Goal: Task Accomplishment & Management: Manage account settings

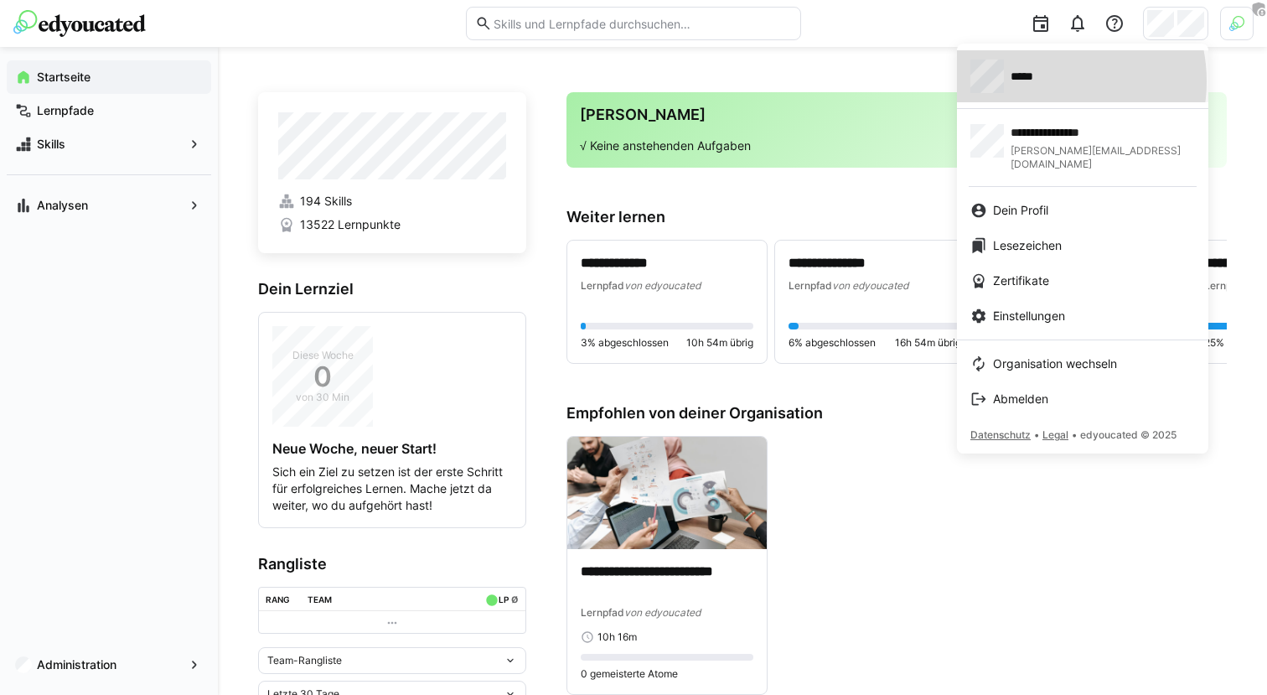
click at [1043, 81] on span "*****" at bounding box center [1030, 76] width 39 height 17
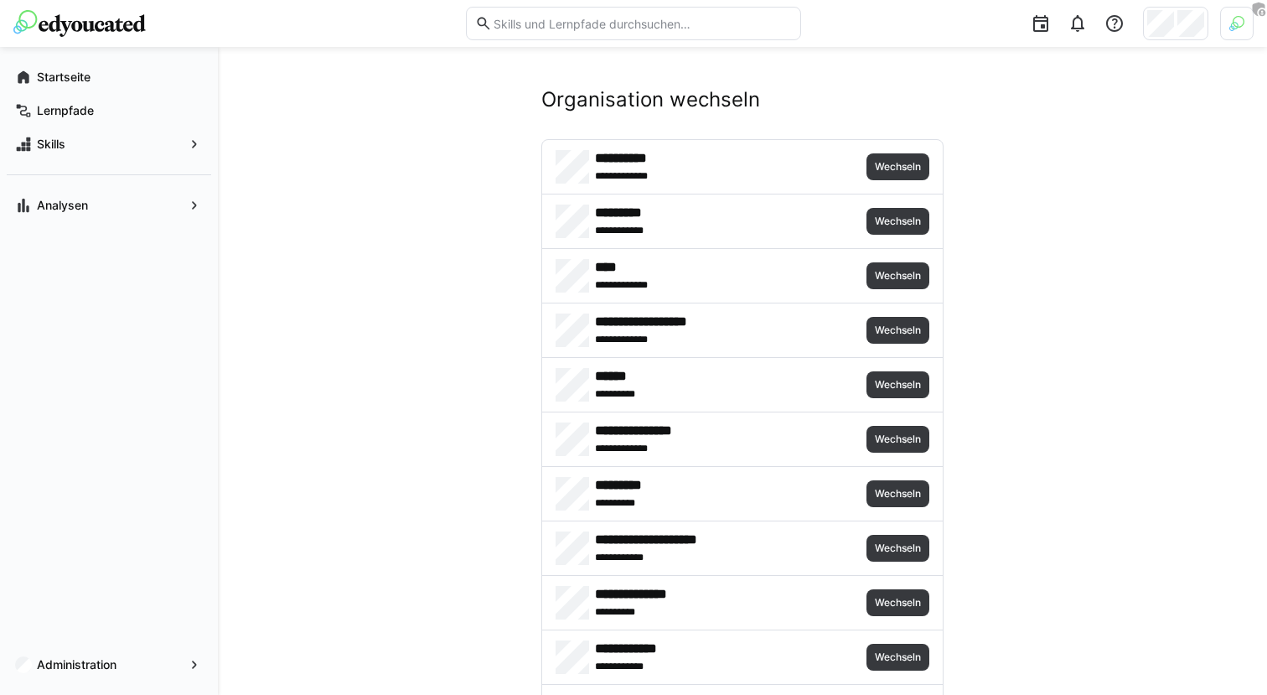
scroll to position [44, 0]
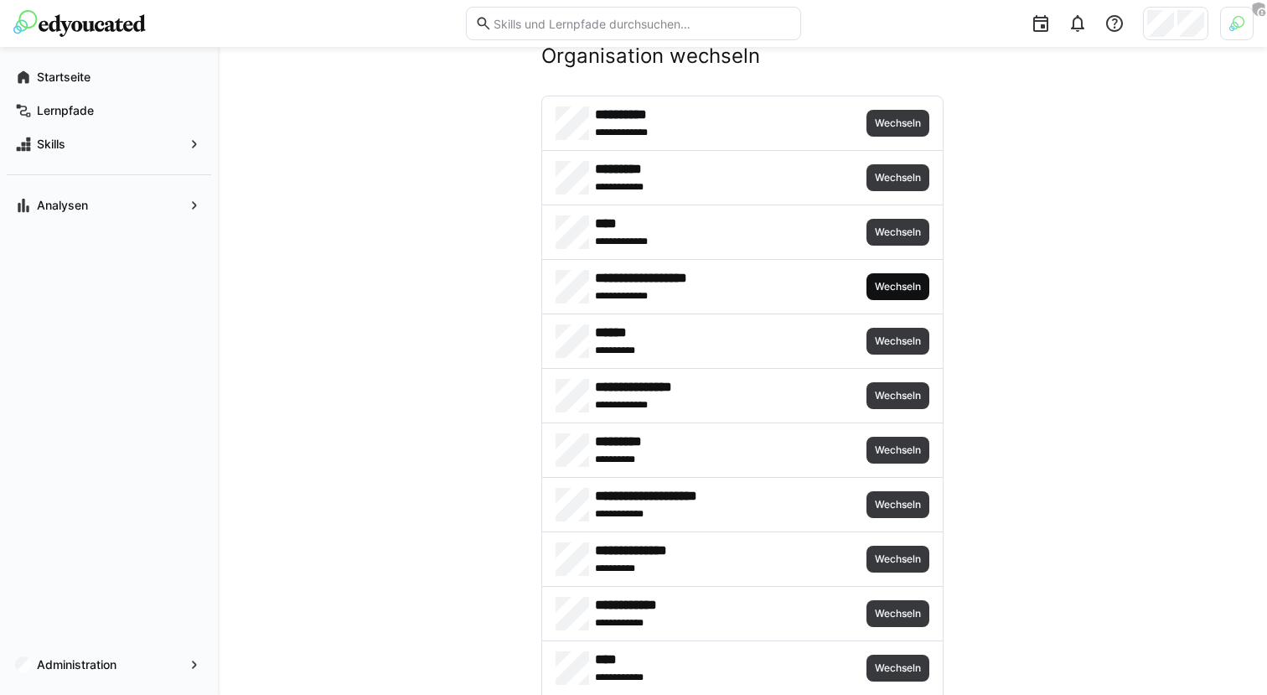
click at [899, 282] on span "Wechseln" at bounding box center [897, 286] width 49 height 13
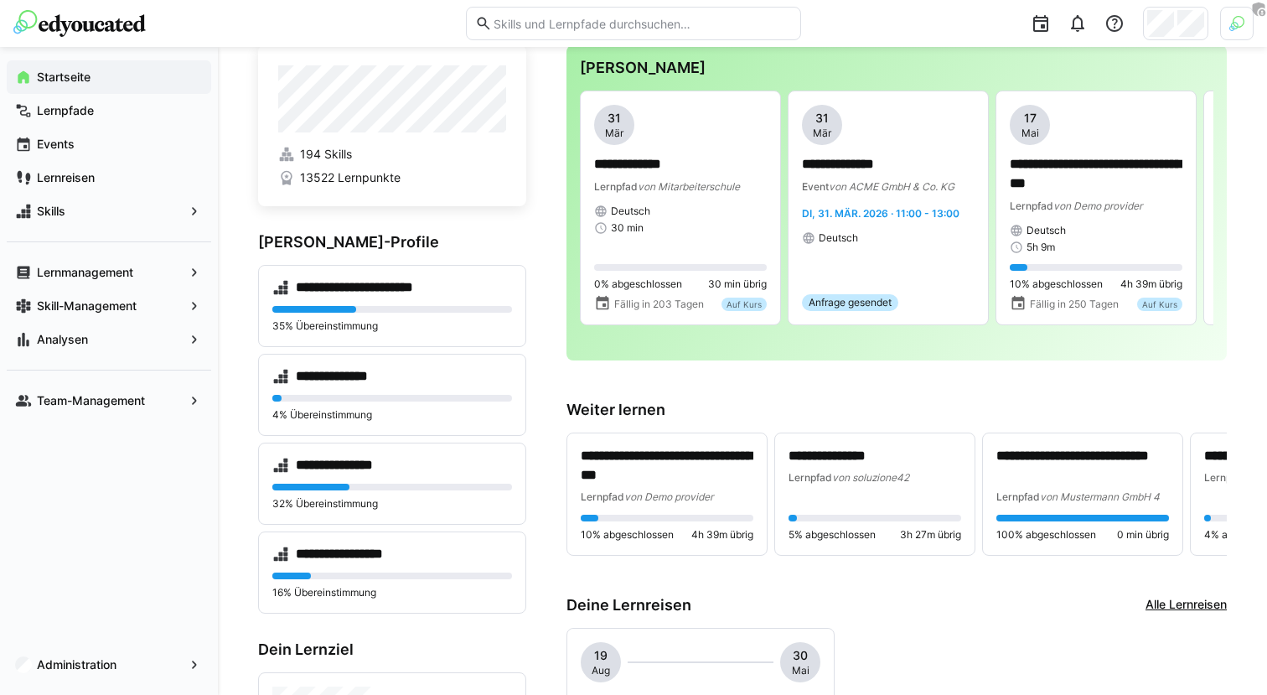
scroll to position [13, 0]
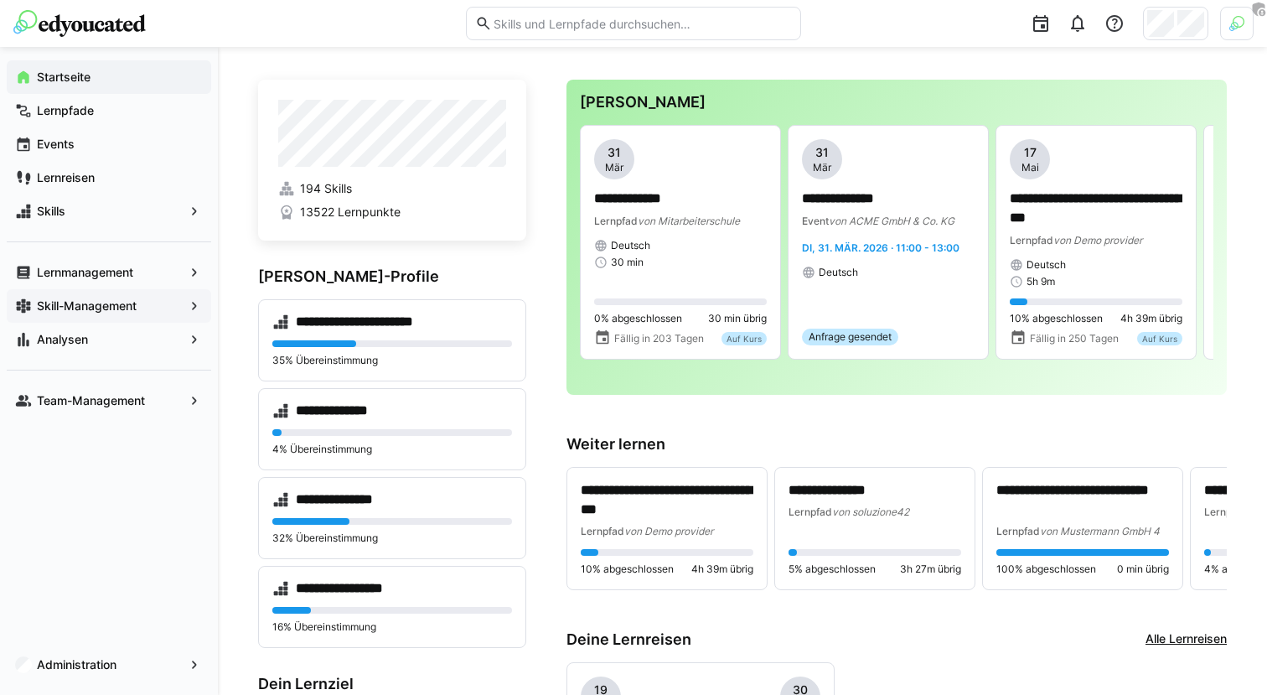
click at [0, 0] on app-navigation-label "Skill-Management" at bounding box center [0, 0] width 0 height 0
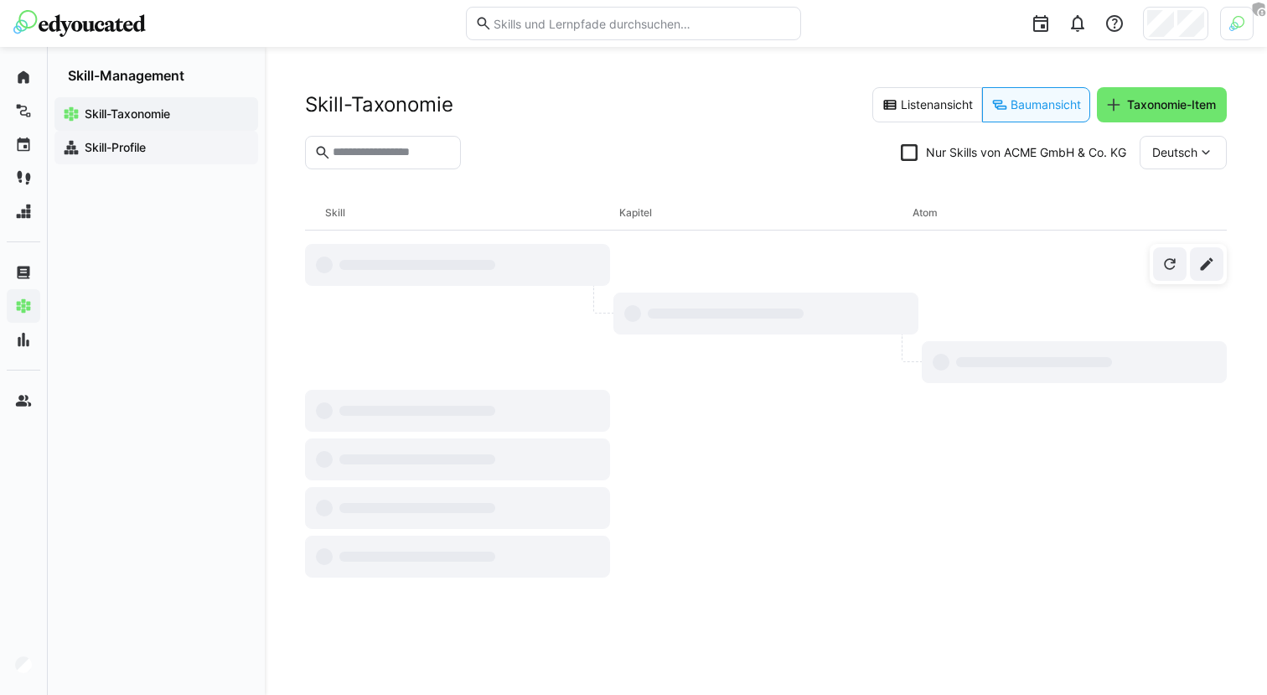
click at [173, 163] on div "Skill-Profile" at bounding box center [156, 148] width 204 height 34
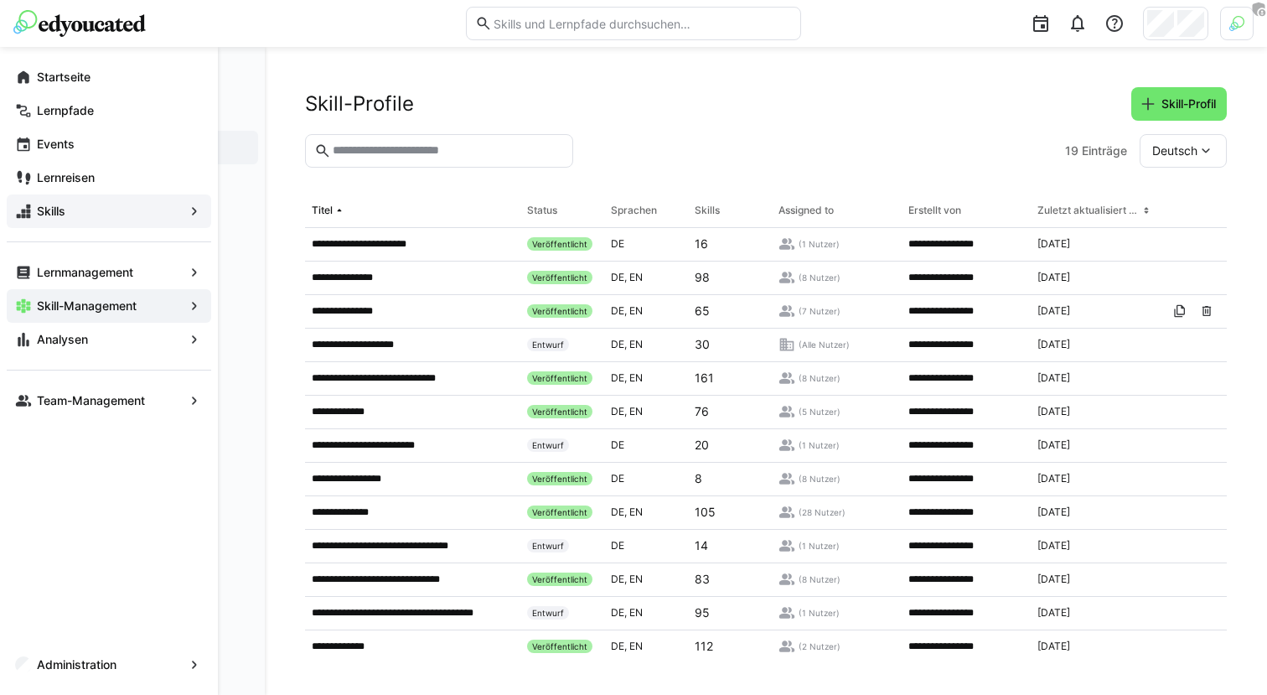
click at [85, 202] on div "Skills" at bounding box center [109, 211] width 204 height 34
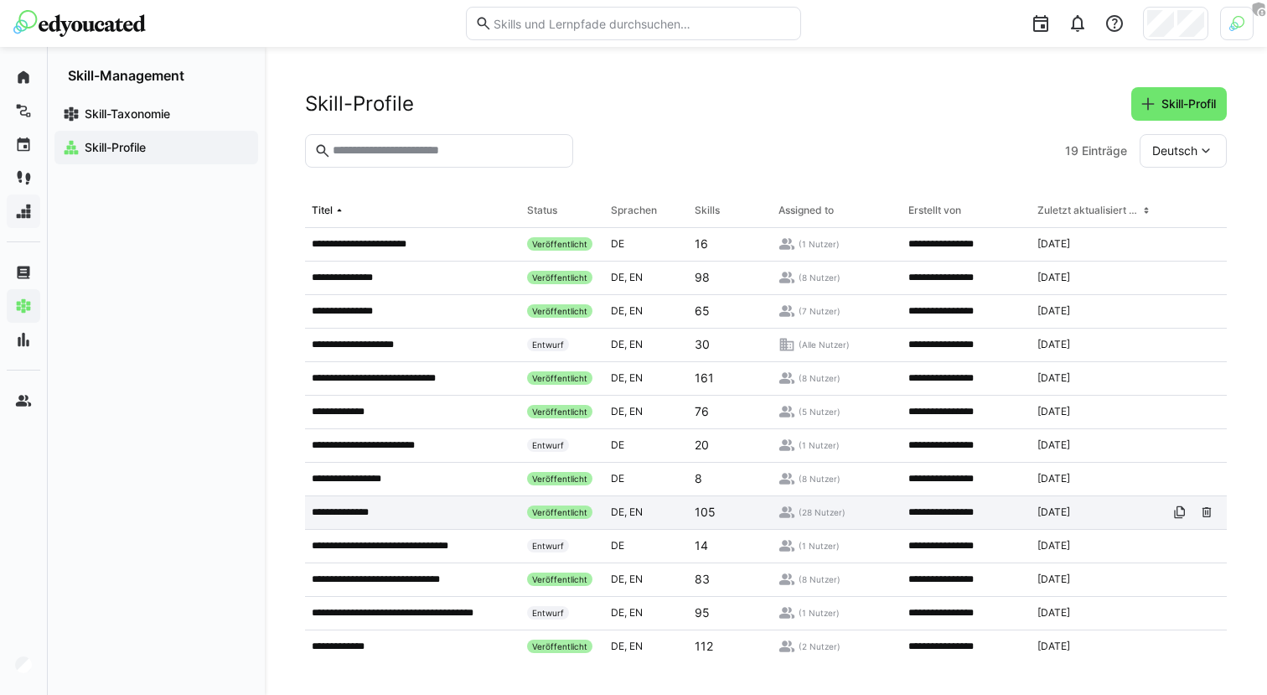
click at [414, 508] on app-table-first-column "**********" at bounding box center [413, 511] width 202 height 13
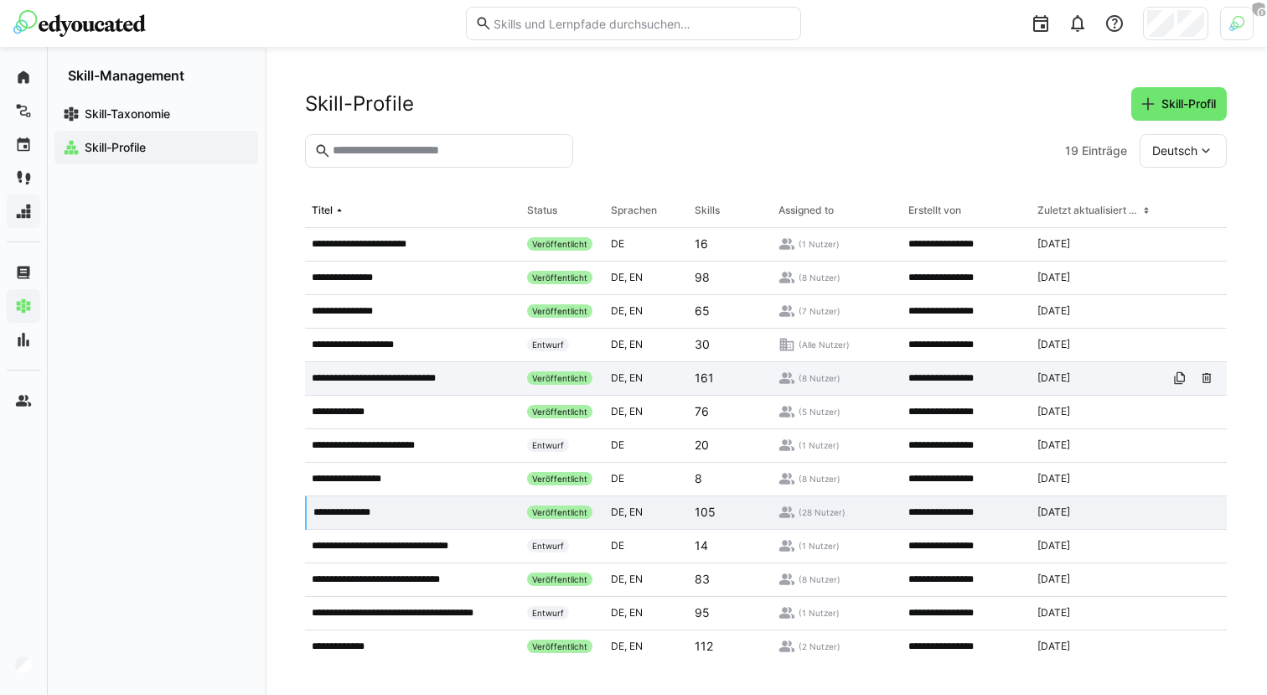
scroll to position [210, 0]
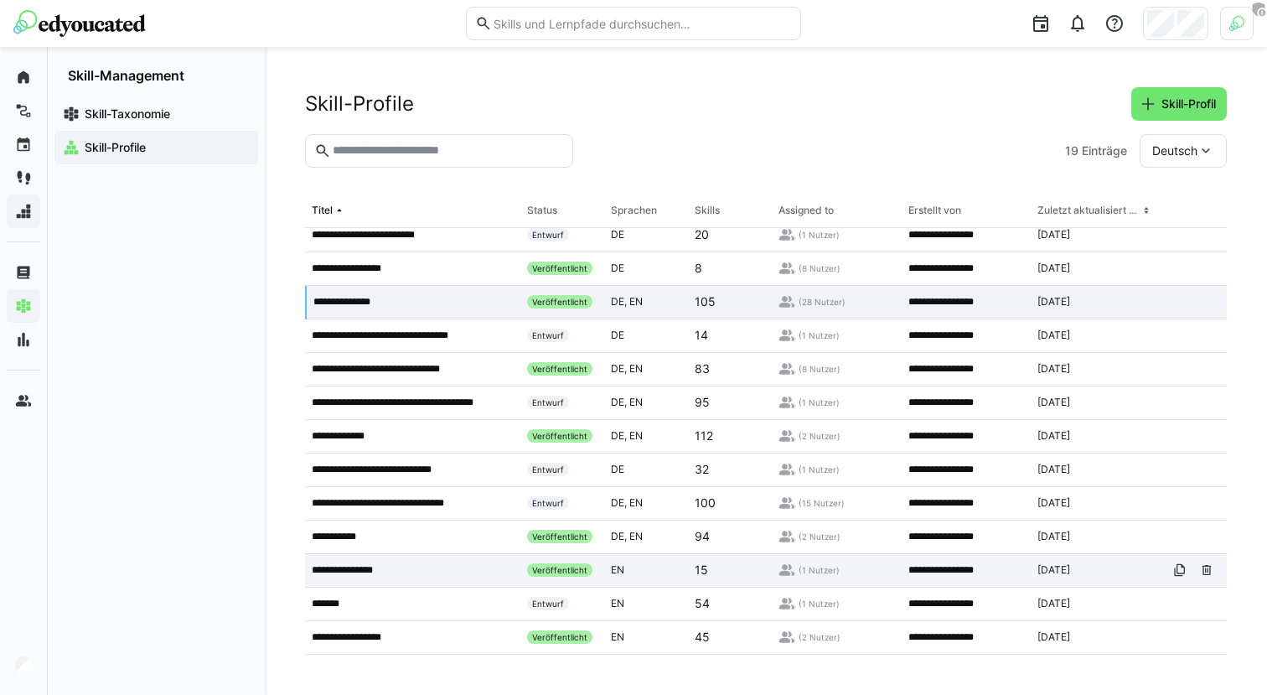
click at [424, 580] on div "**********" at bounding box center [412, 571] width 215 height 34
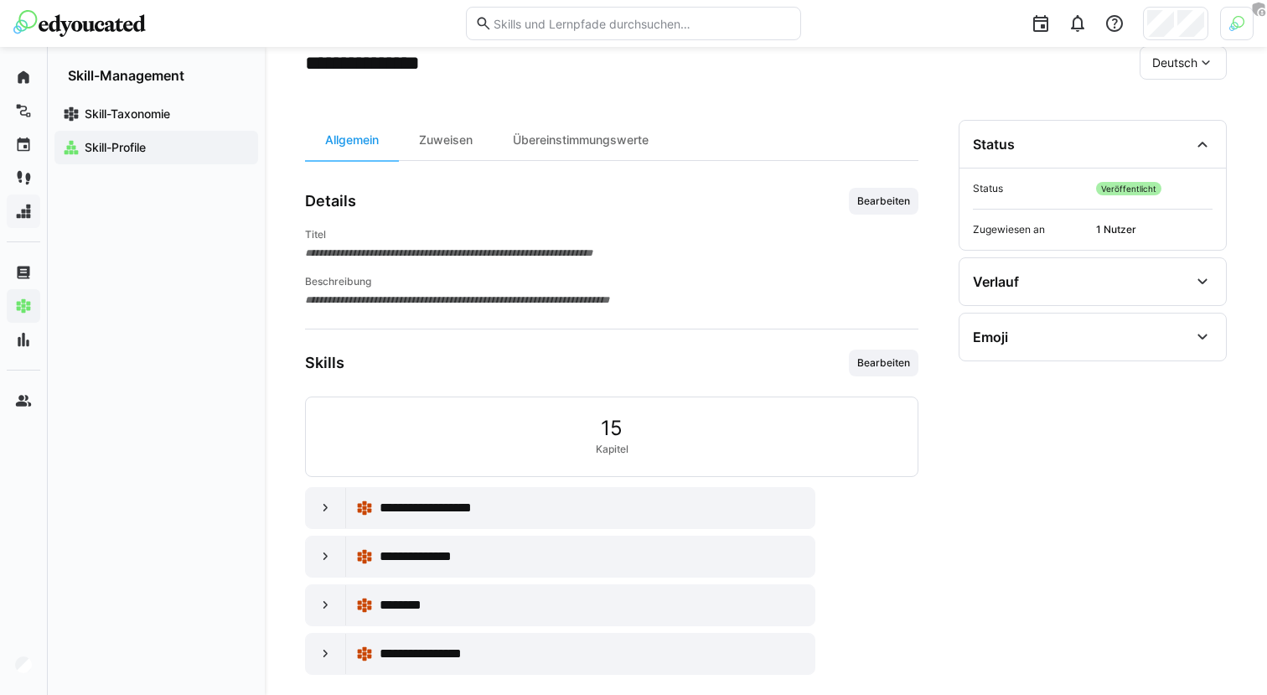
scroll to position [93, 0]
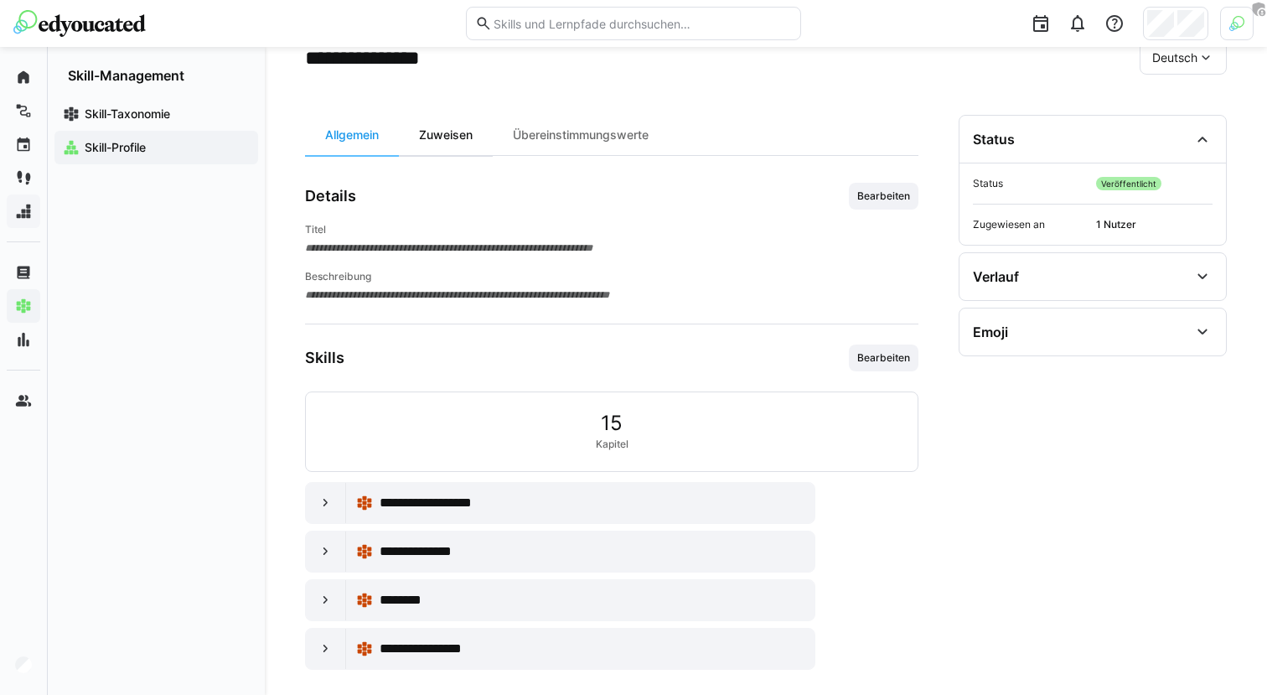
click at [475, 142] on div "Zuweisen" at bounding box center [446, 135] width 94 height 40
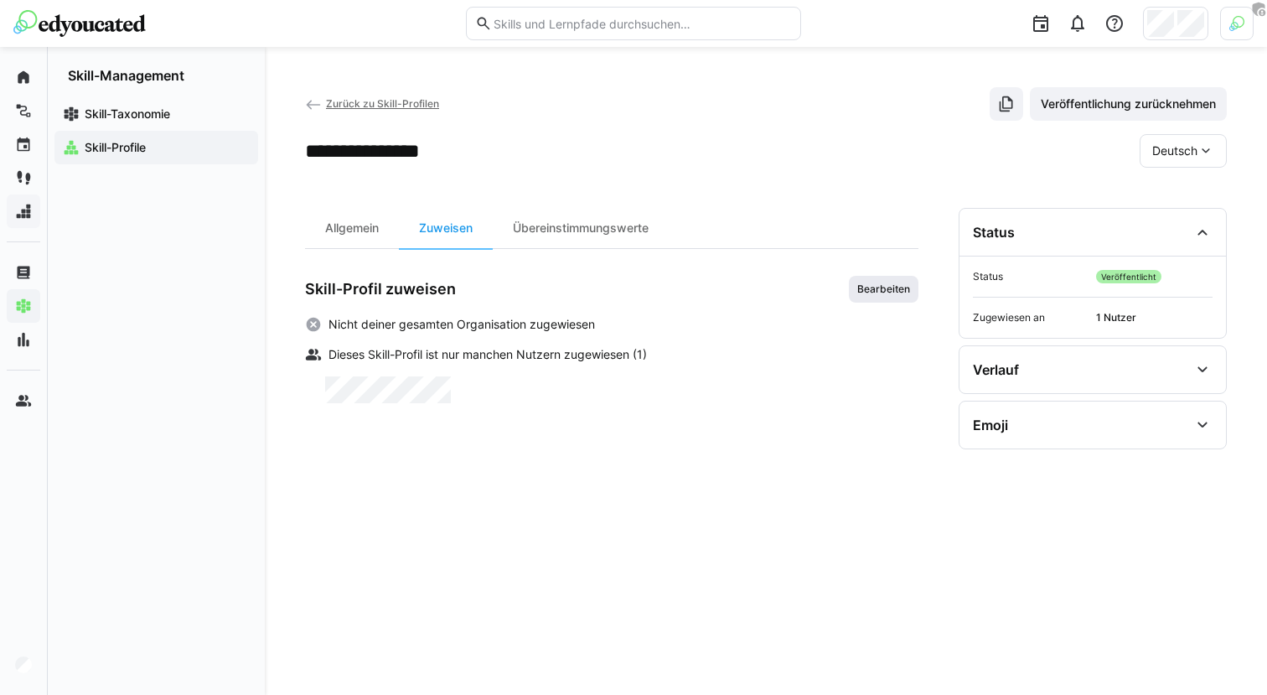
click at [911, 277] on span "Bearbeiten" at bounding box center [884, 289] width 70 height 27
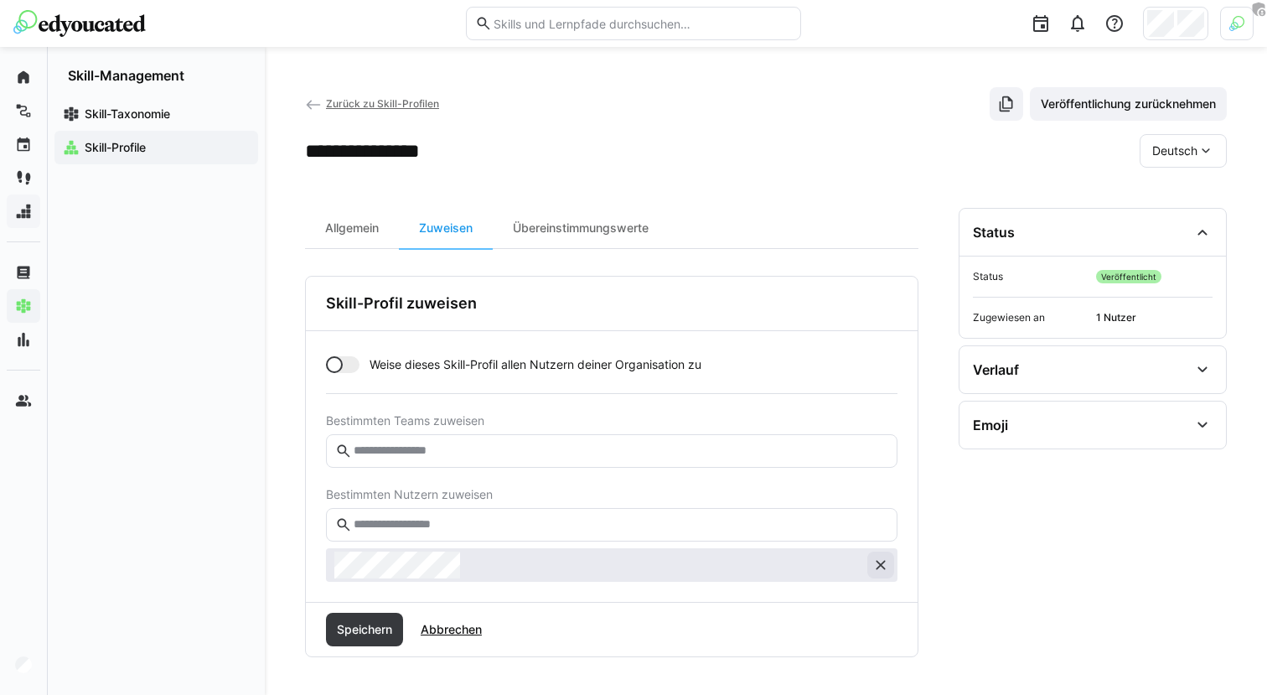
click at [877, 560] on eds-icon at bounding box center [880, 564] width 17 height 17
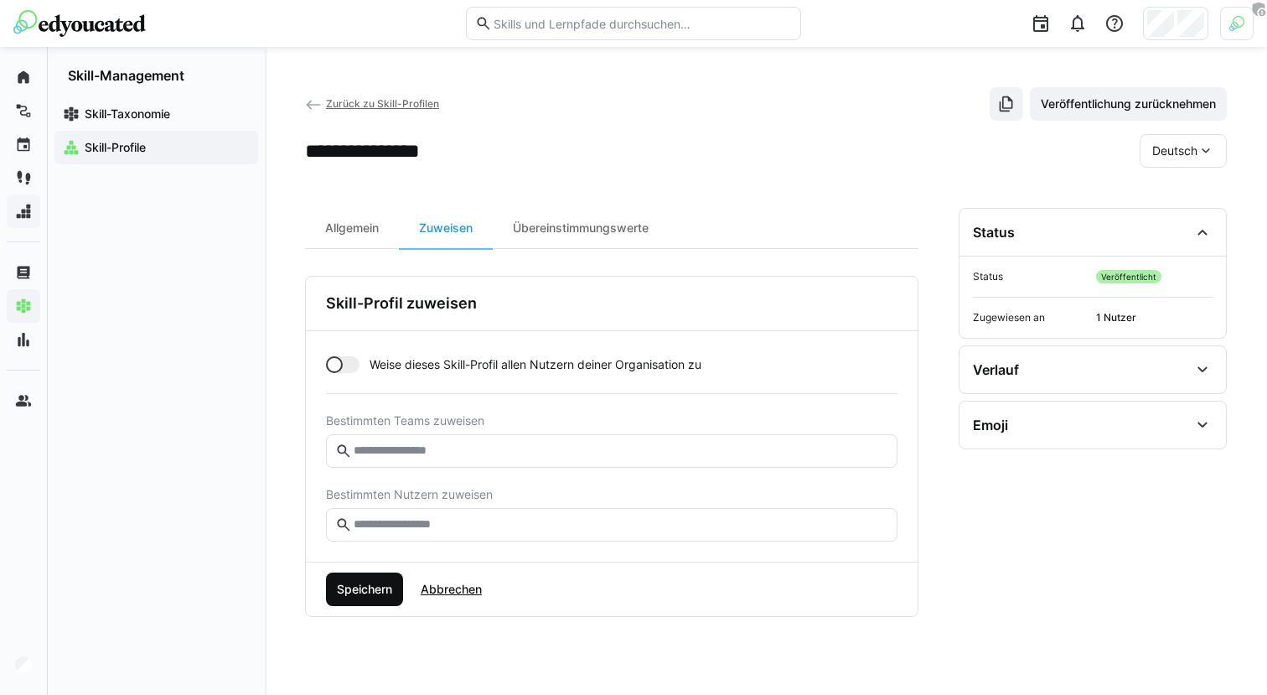
click at [380, 595] on span "Speichern" at bounding box center [364, 589] width 60 height 17
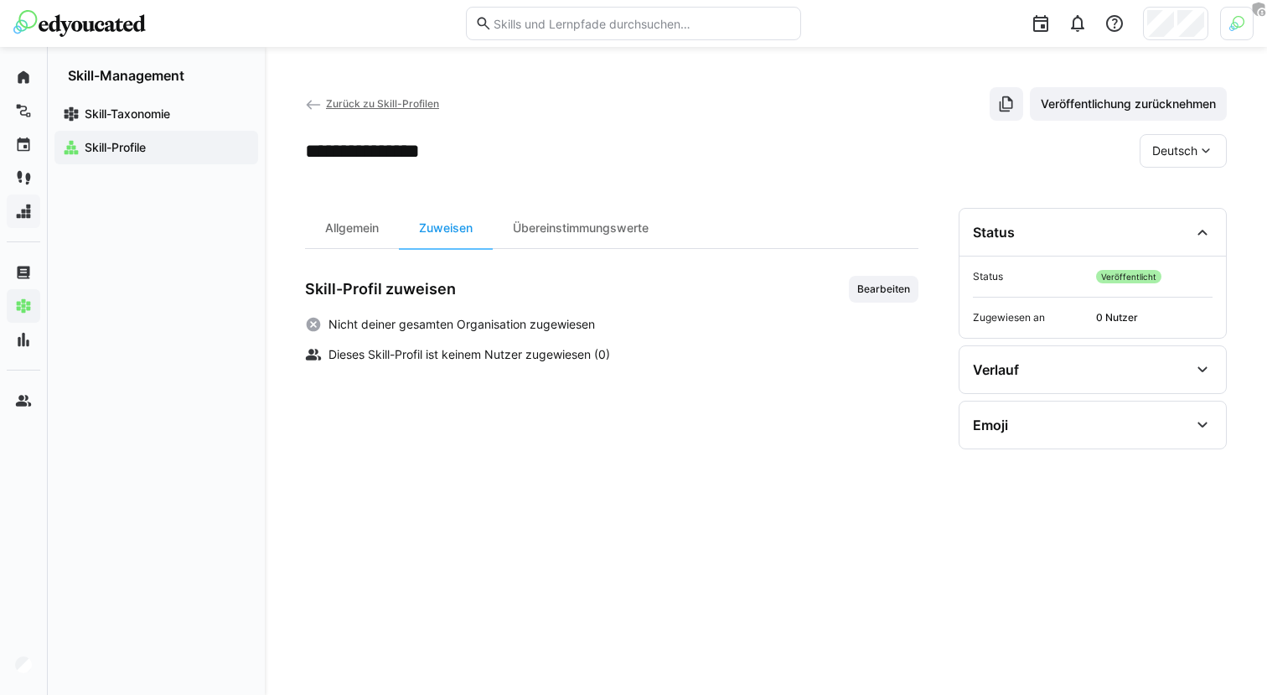
click at [0, 0] on app-navigation-label "Skill-Profile" at bounding box center [0, 0] width 0 height 0
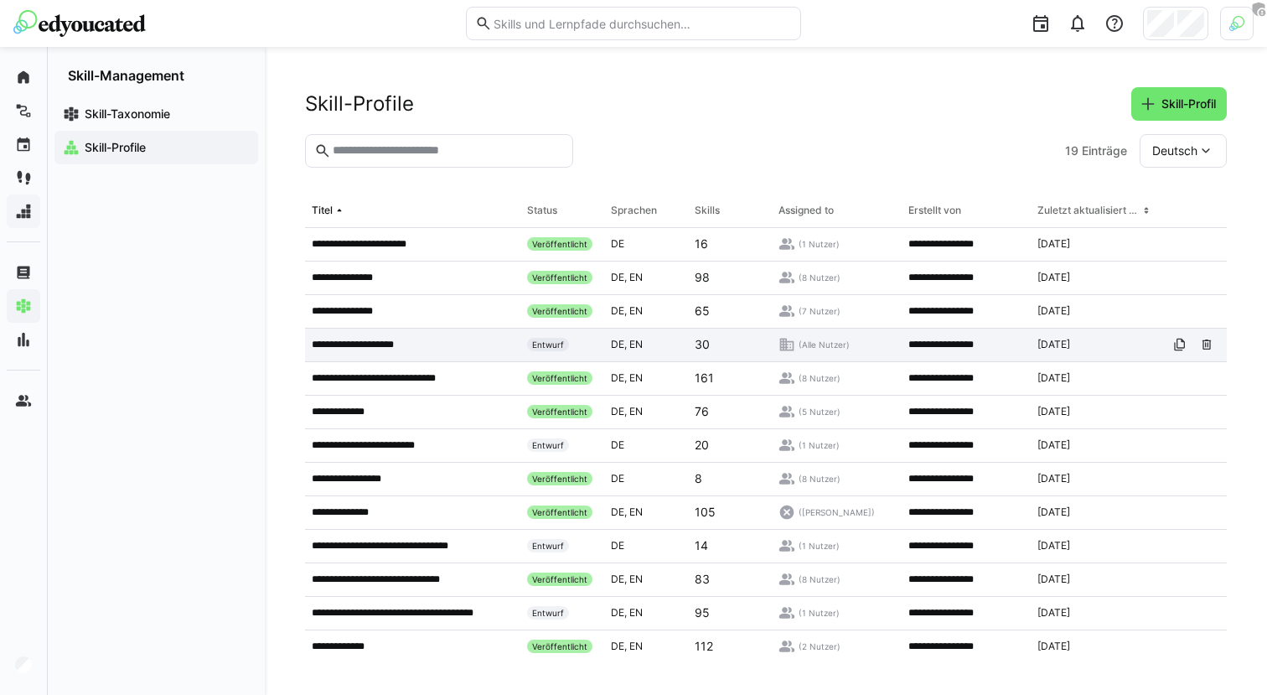
scroll to position [210, 0]
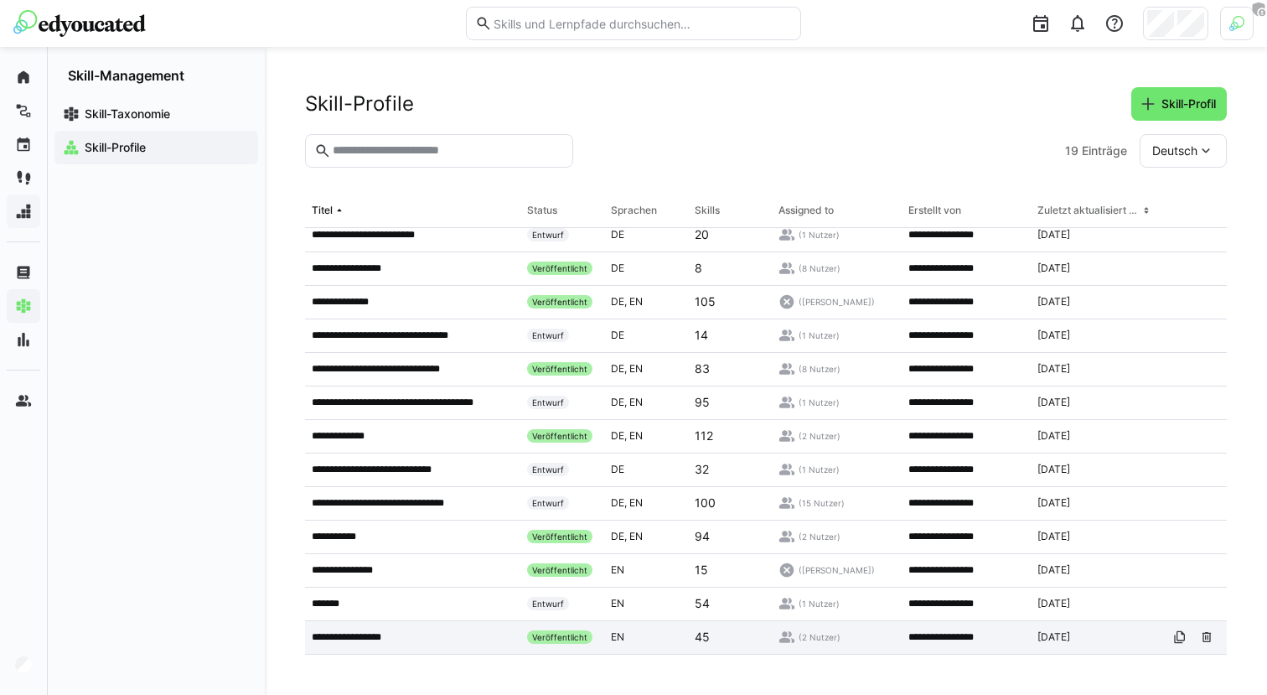
click at [436, 630] on app-table-first-column "**********" at bounding box center [413, 636] width 202 height 13
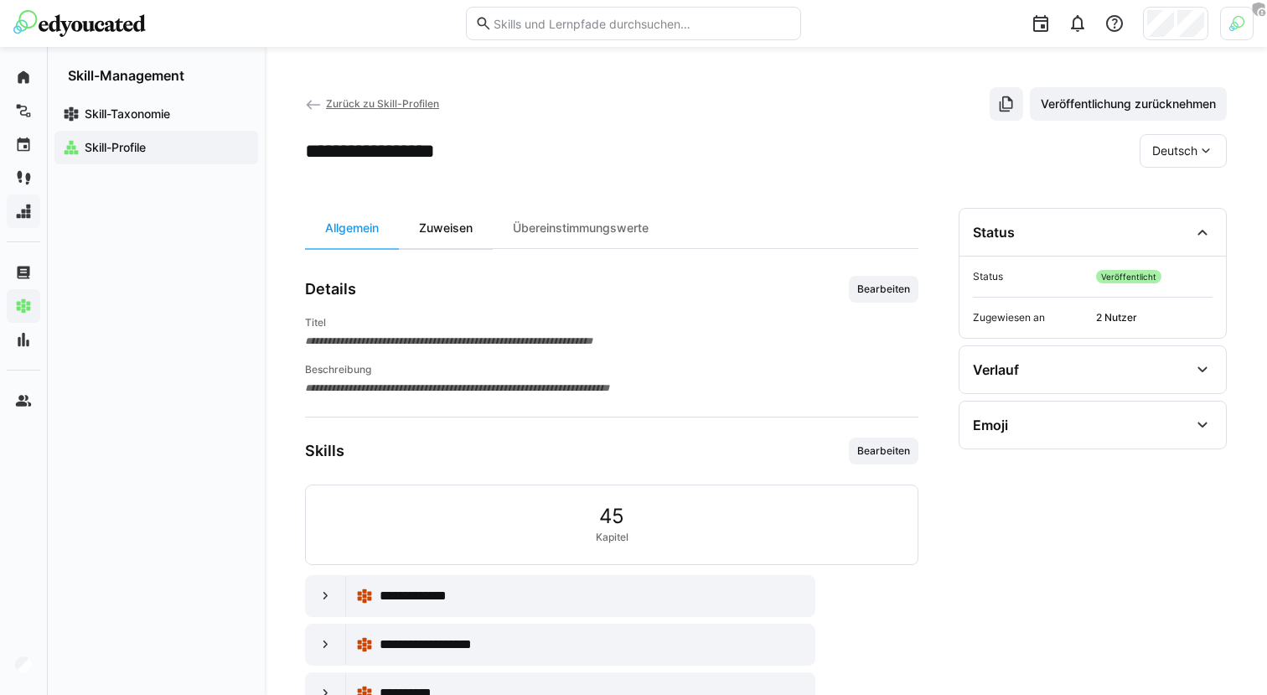
click at [465, 229] on div "Zuweisen" at bounding box center [446, 228] width 94 height 40
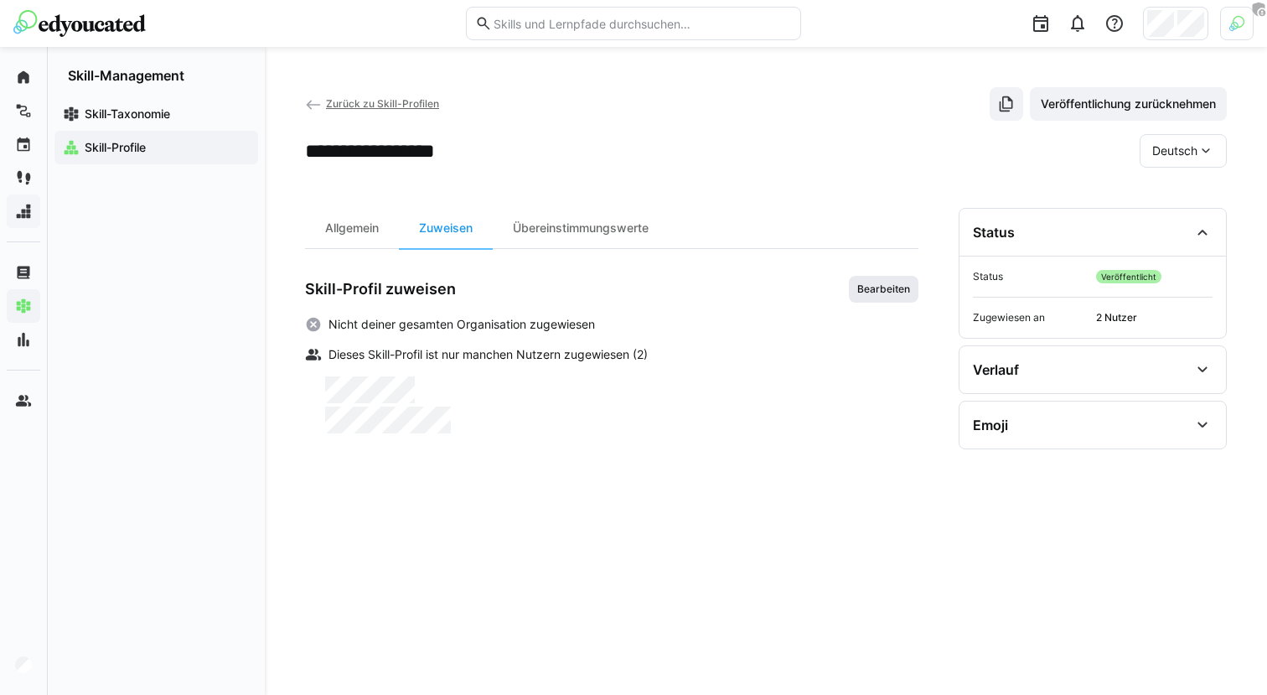
click at [895, 290] on span "Bearbeiten" at bounding box center [884, 288] width 56 height 13
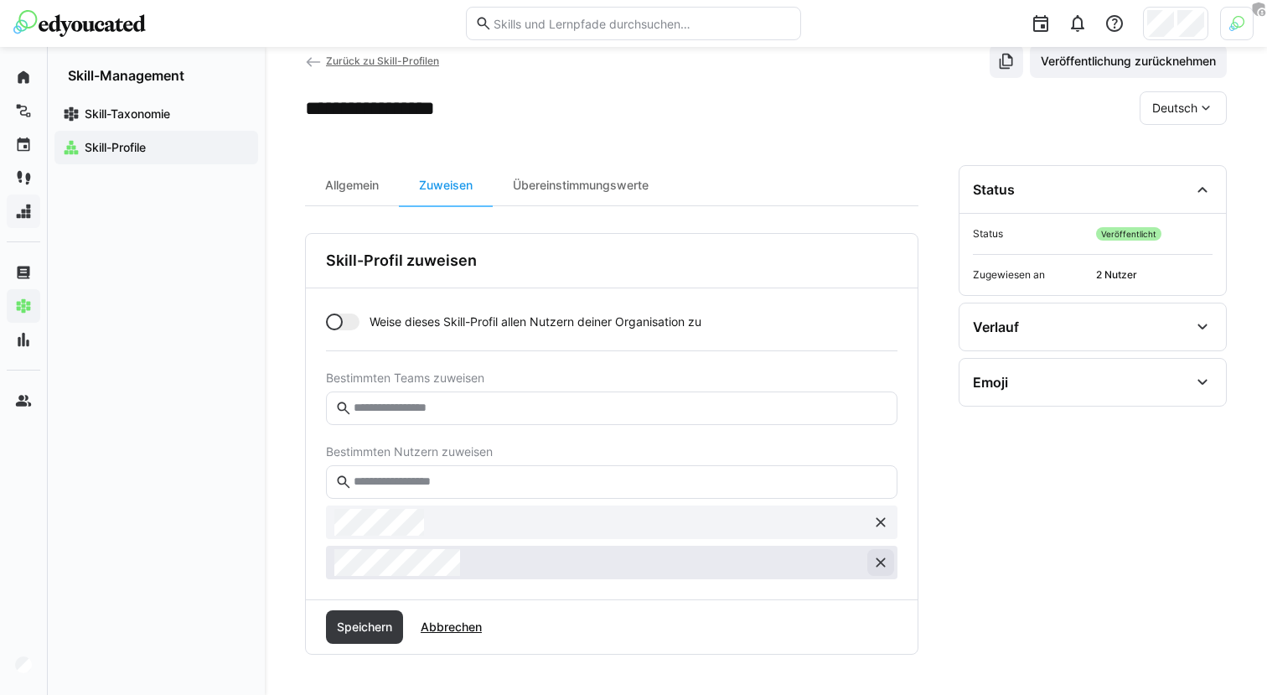
click at [883, 569] on eds-icon at bounding box center [880, 562] width 17 height 17
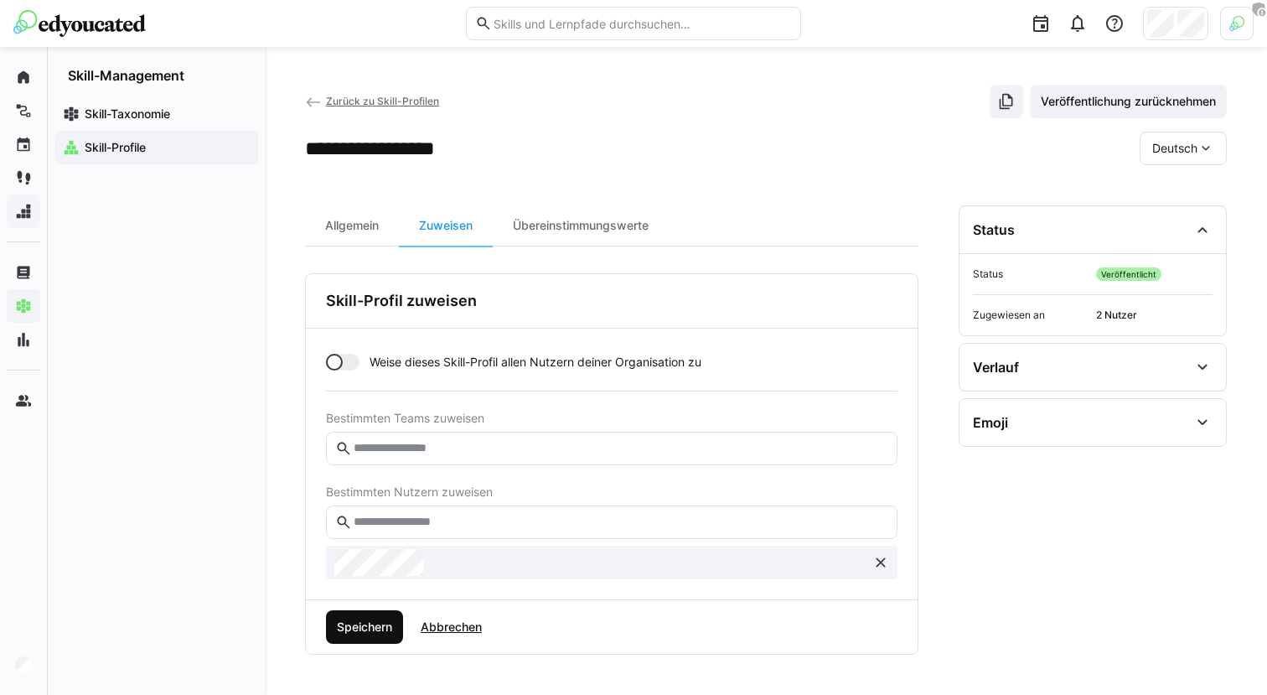
click at [386, 622] on span "Speichern" at bounding box center [364, 627] width 60 height 17
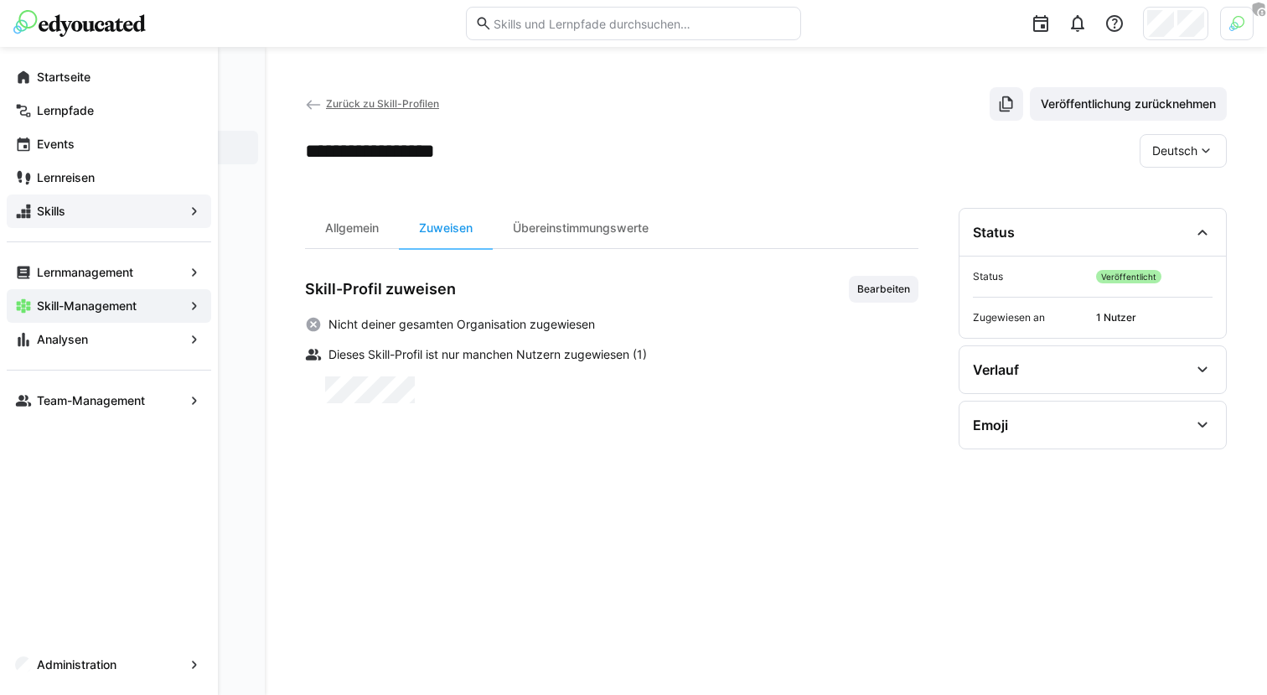
click at [96, 203] on span "Skills" at bounding box center [108, 211] width 149 height 17
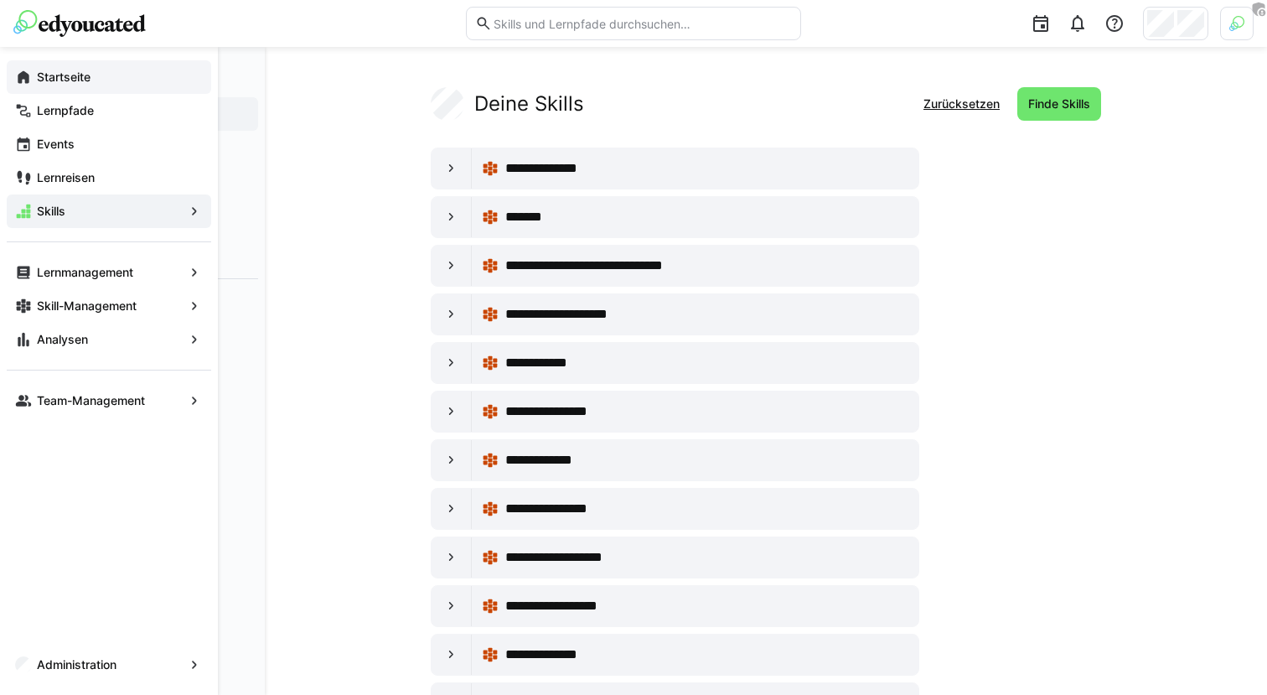
click at [0, 0] on app-navigation-label "Startseite" at bounding box center [0, 0] width 0 height 0
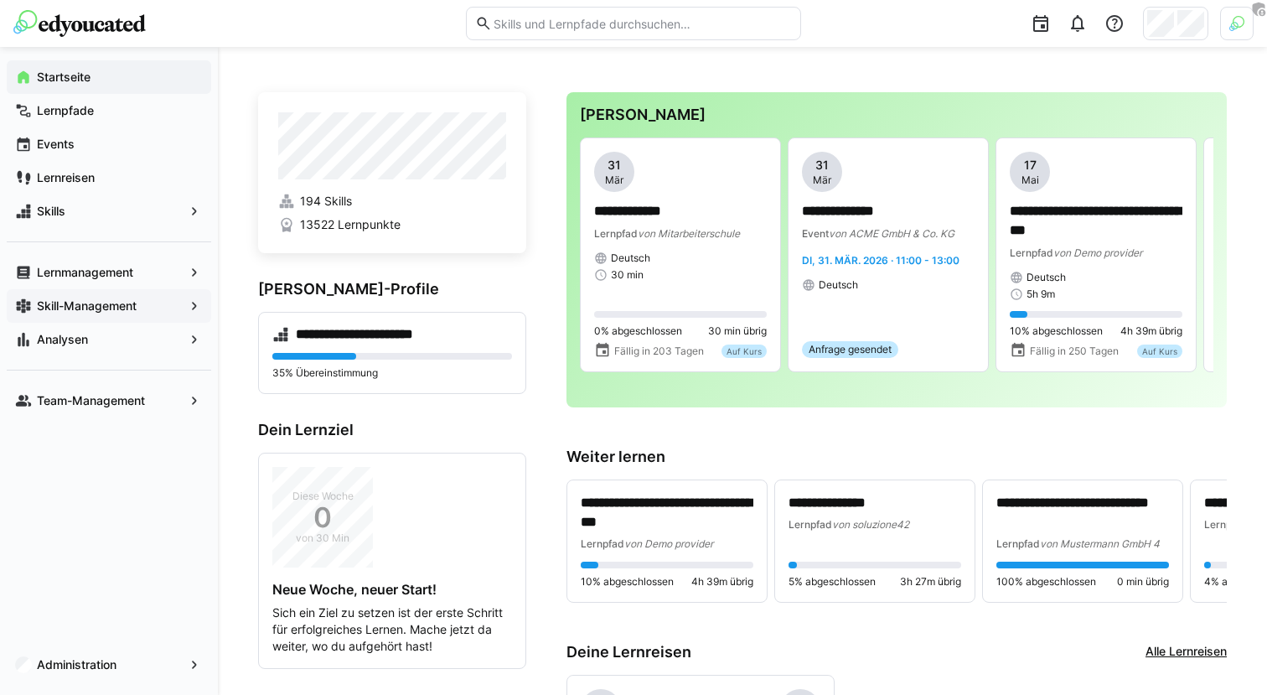
click at [142, 313] on span "Skill-Management" at bounding box center [108, 306] width 149 height 17
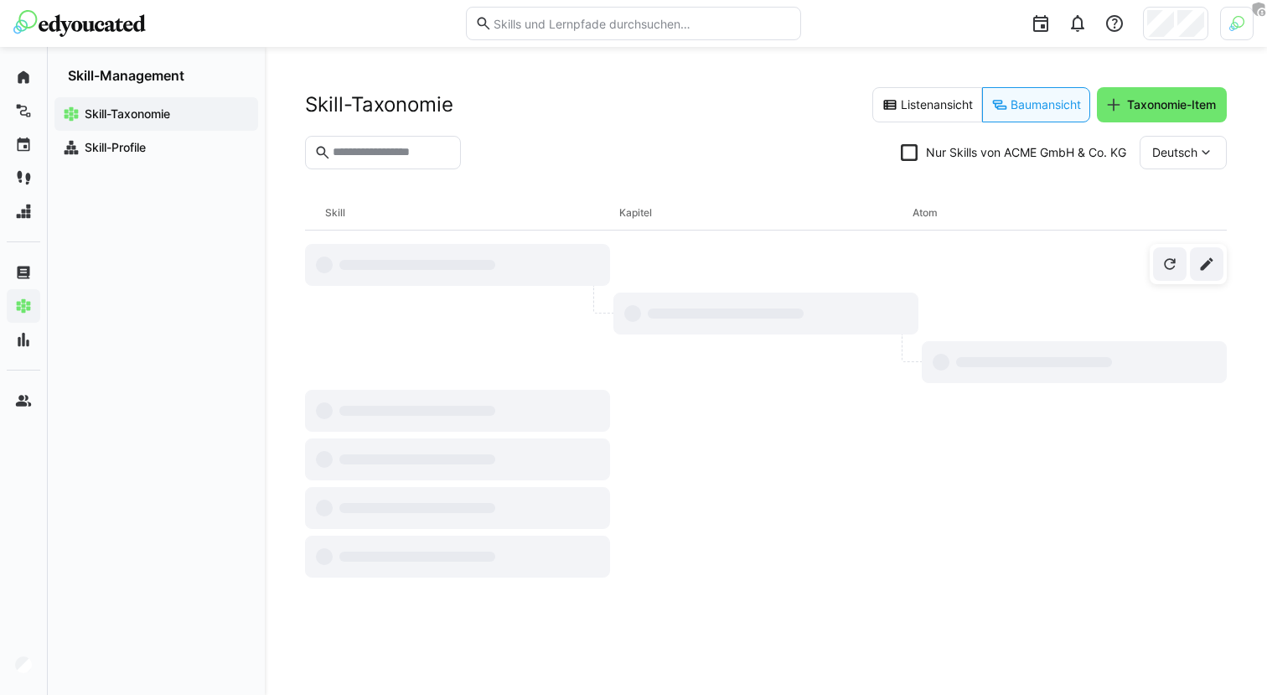
click at [928, 148] on eds-checkbox "Nur Skills von ACME GmbH & Co. KG" at bounding box center [1013, 152] width 225 height 17
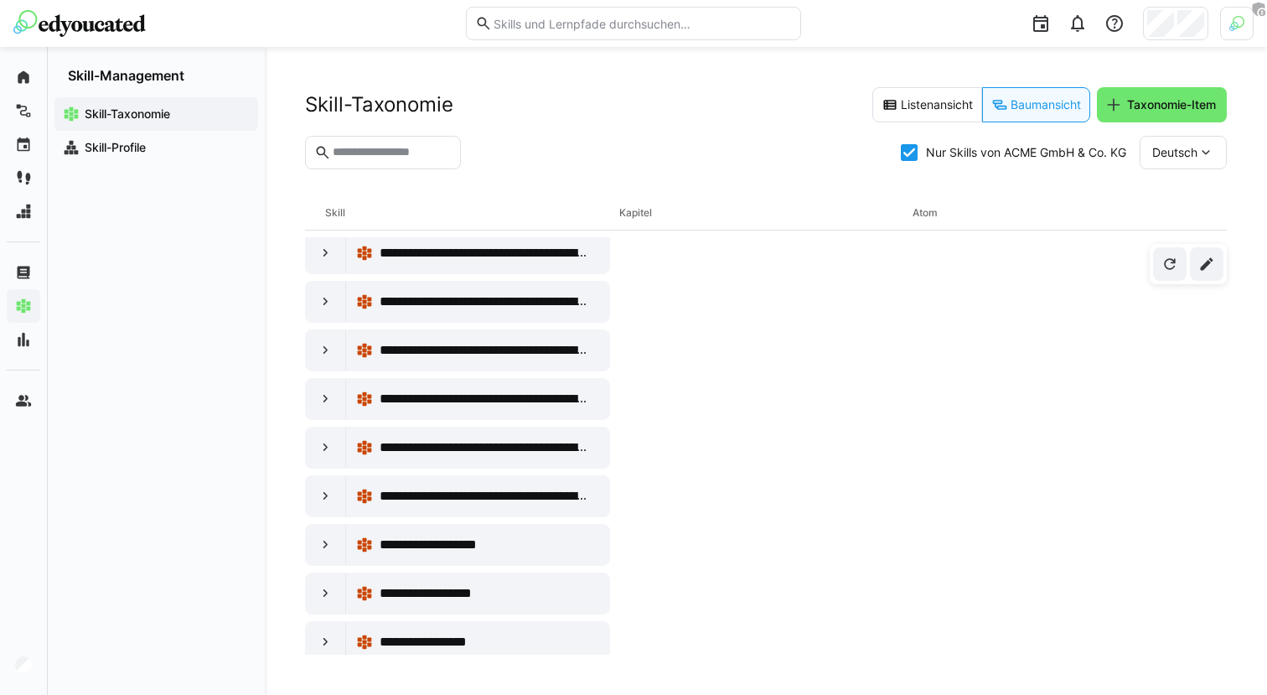
scroll to position [582, 0]
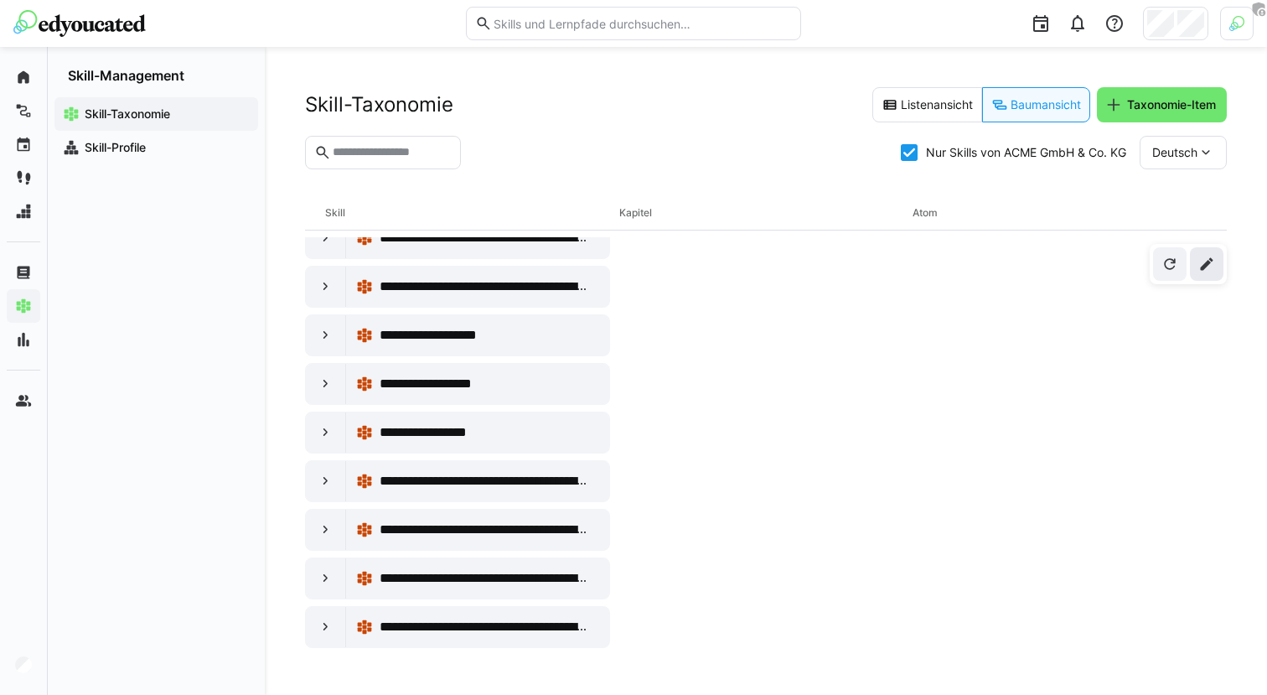
click at [1218, 273] on span at bounding box center [1207, 264] width 34 height 34
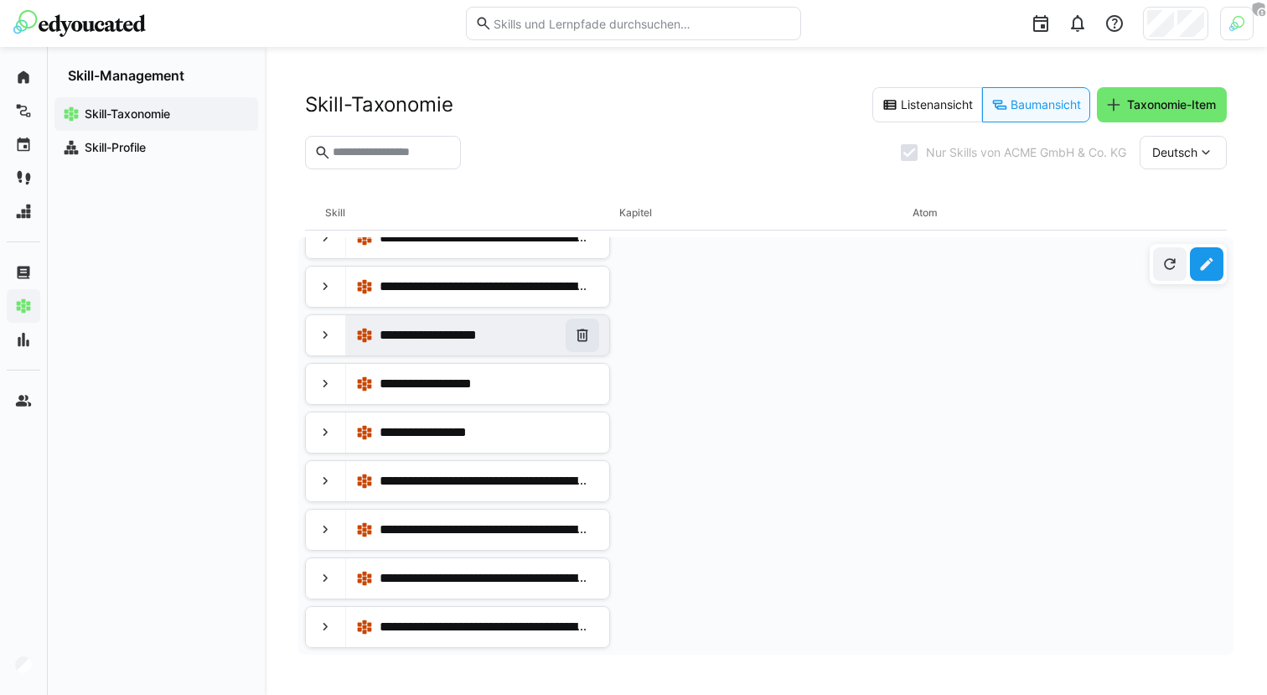
click at [577, 340] on eds-icon at bounding box center [582, 335] width 17 height 17
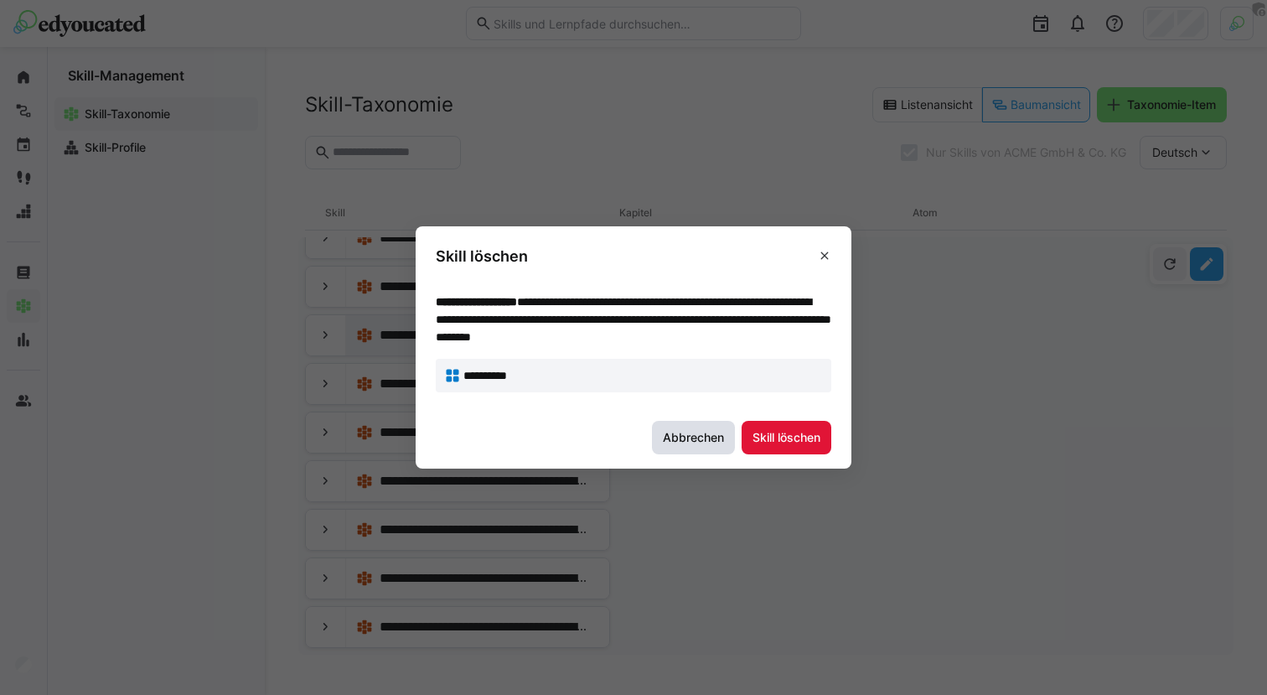
click at [694, 429] on span "Abbrechen" at bounding box center [693, 437] width 66 height 17
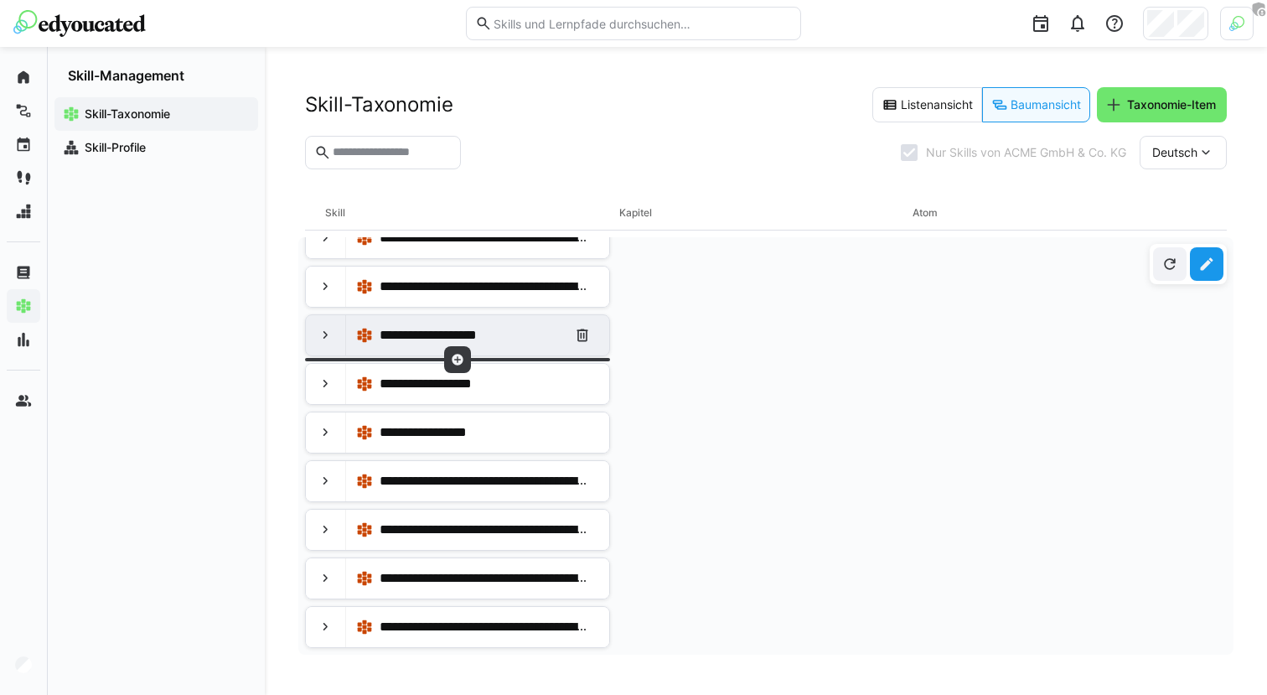
click at [317, 352] on div at bounding box center [326, 335] width 40 height 40
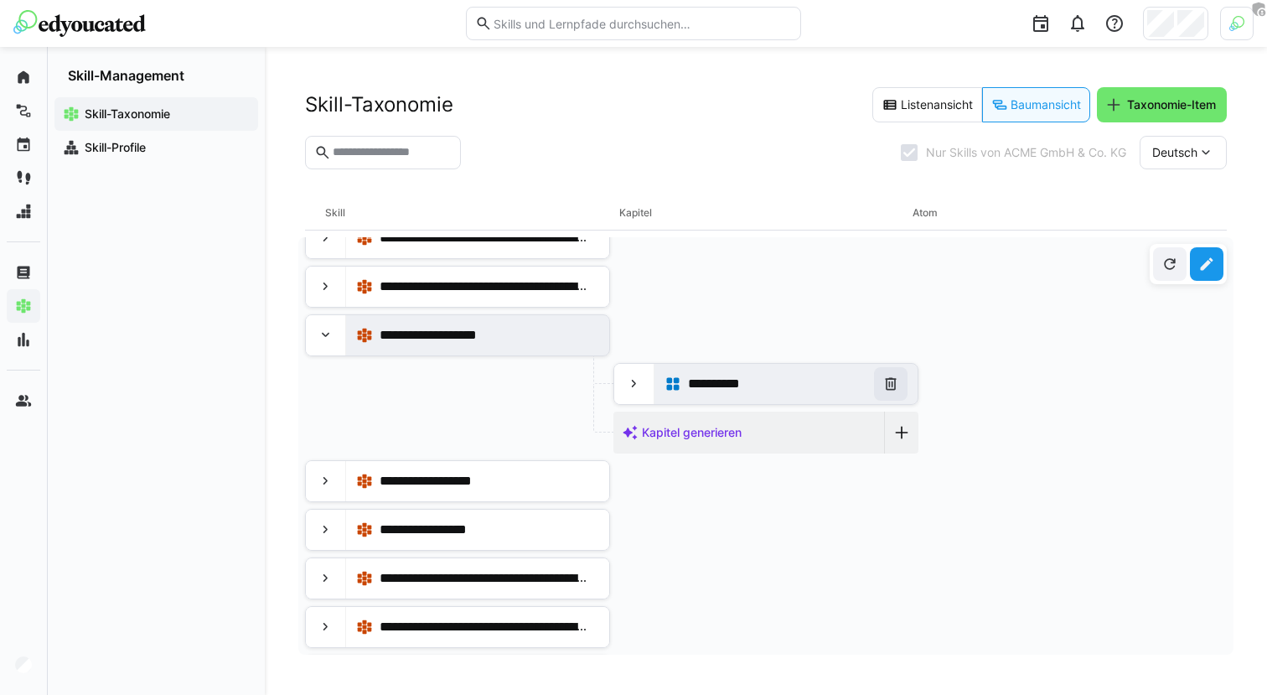
click at [899, 391] on span at bounding box center [891, 384] width 34 height 34
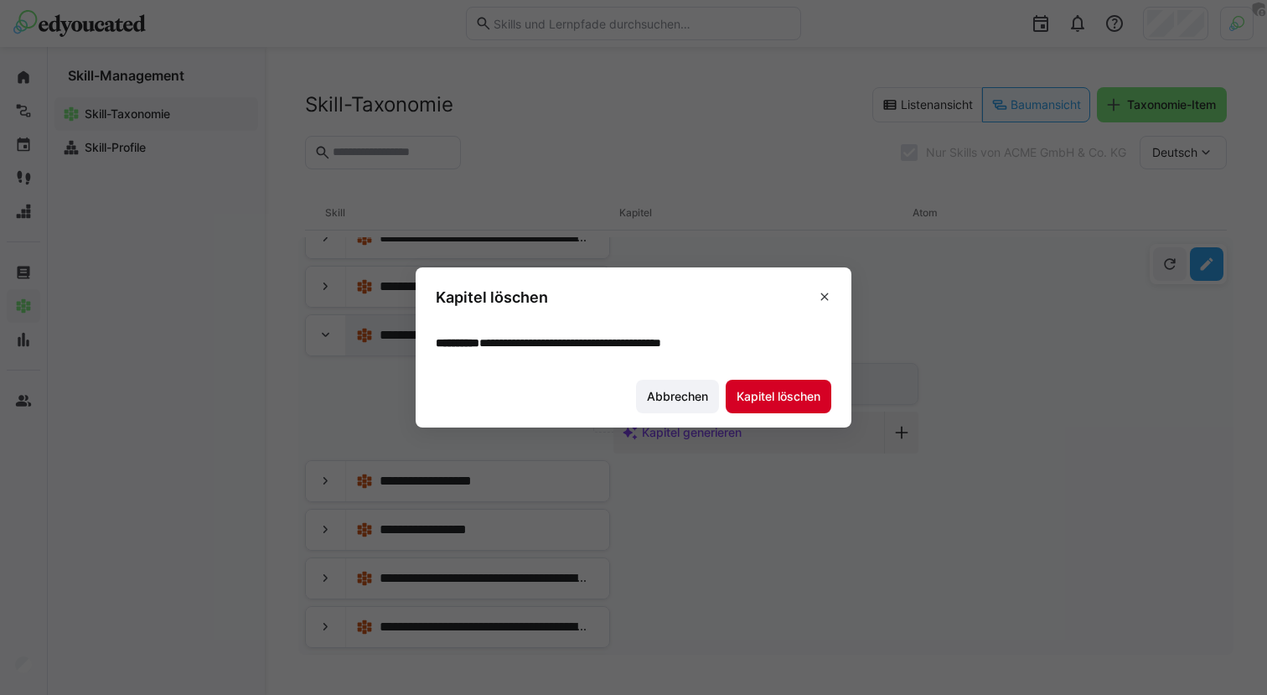
click at [803, 401] on span "Kapitel löschen" at bounding box center [778, 396] width 89 height 17
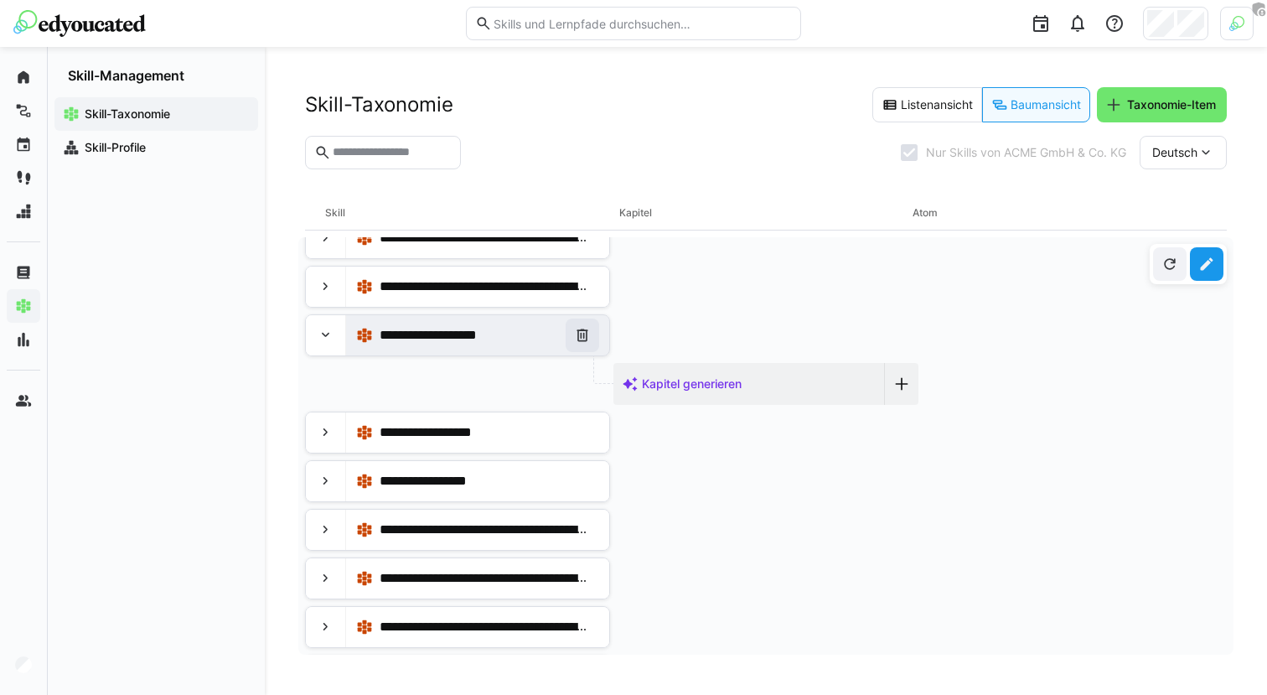
click at [581, 333] on eds-icon at bounding box center [582, 335] width 17 height 17
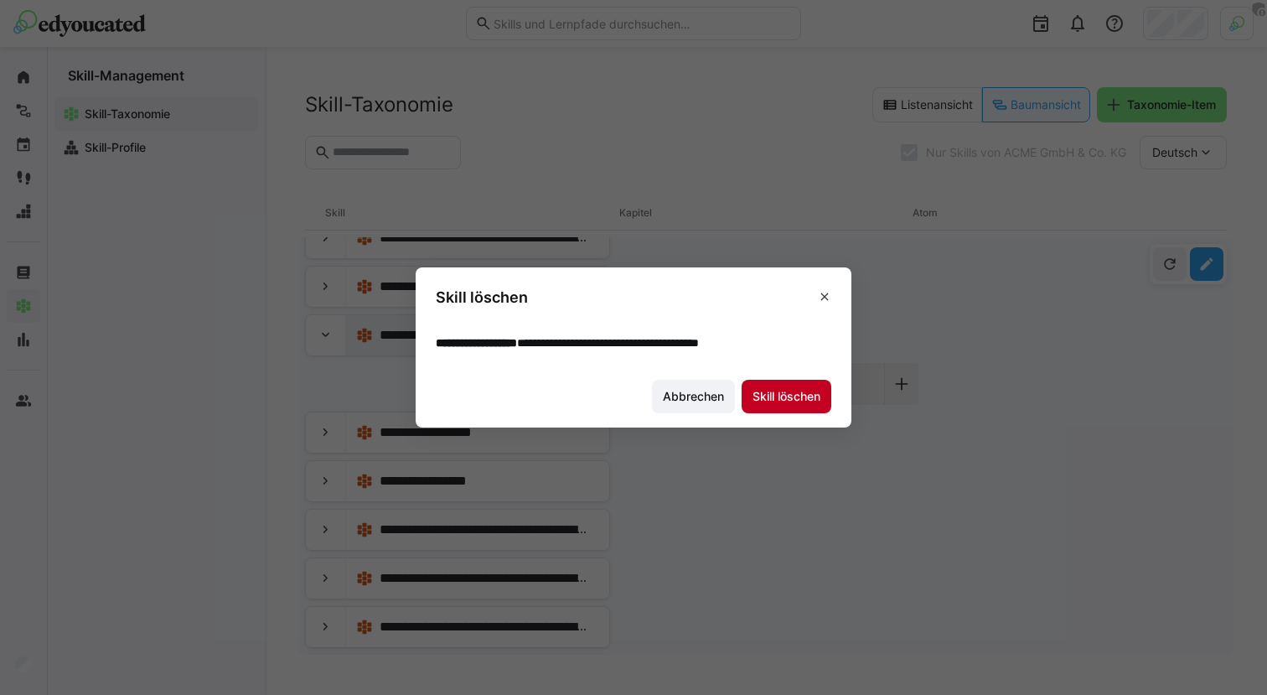
click at [798, 398] on span "Skill löschen" at bounding box center [786, 396] width 73 height 17
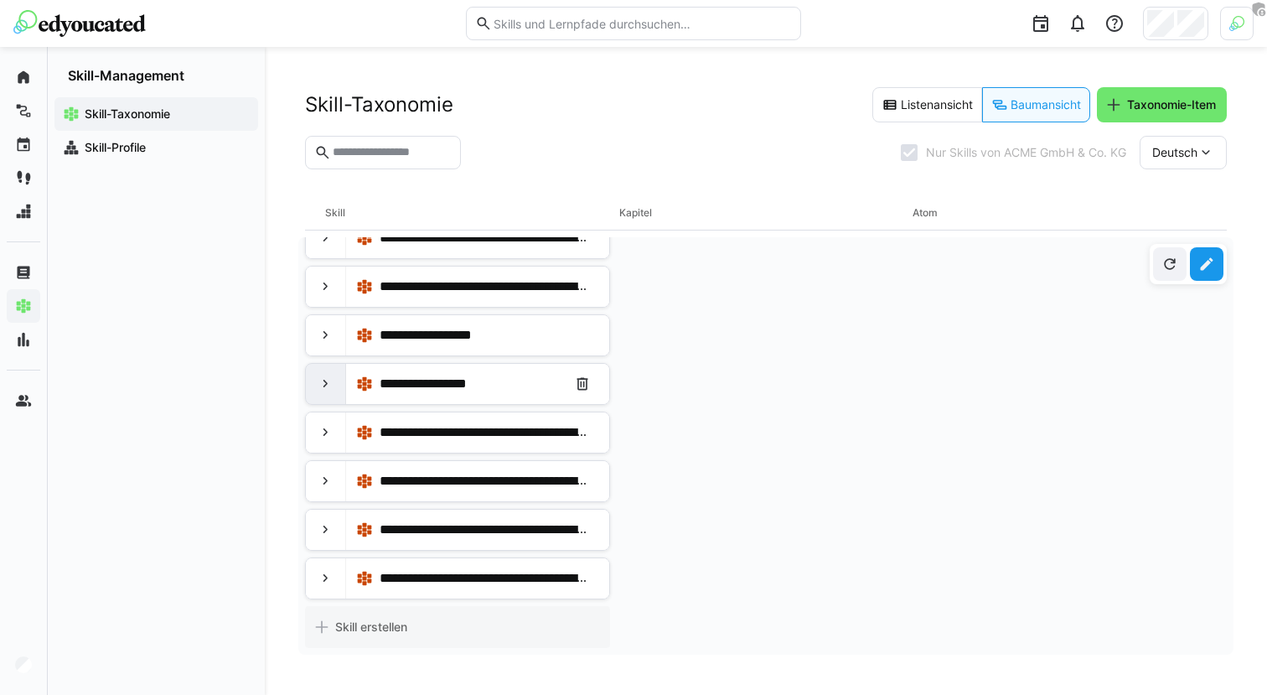
click at [333, 390] on eds-icon at bounding box center [326, 383] width 17 height 17
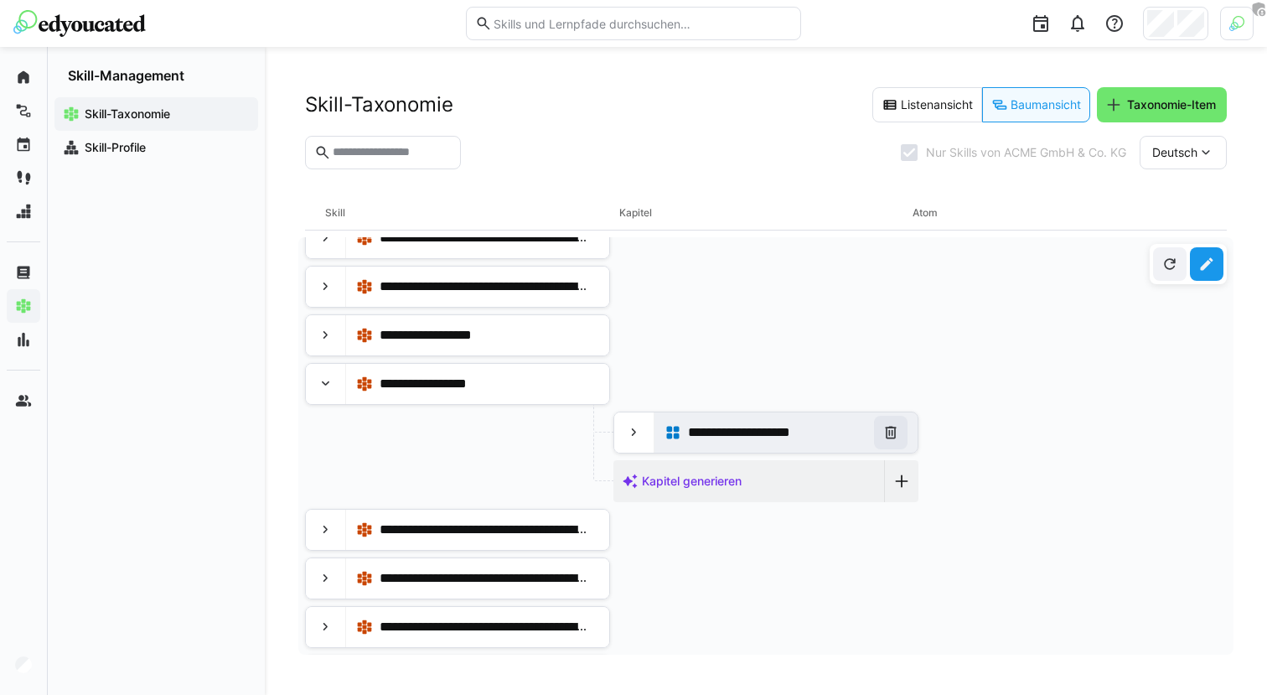
click at [888, 431] on eds-icon at bounding box center [891, 432] width 17 height 17
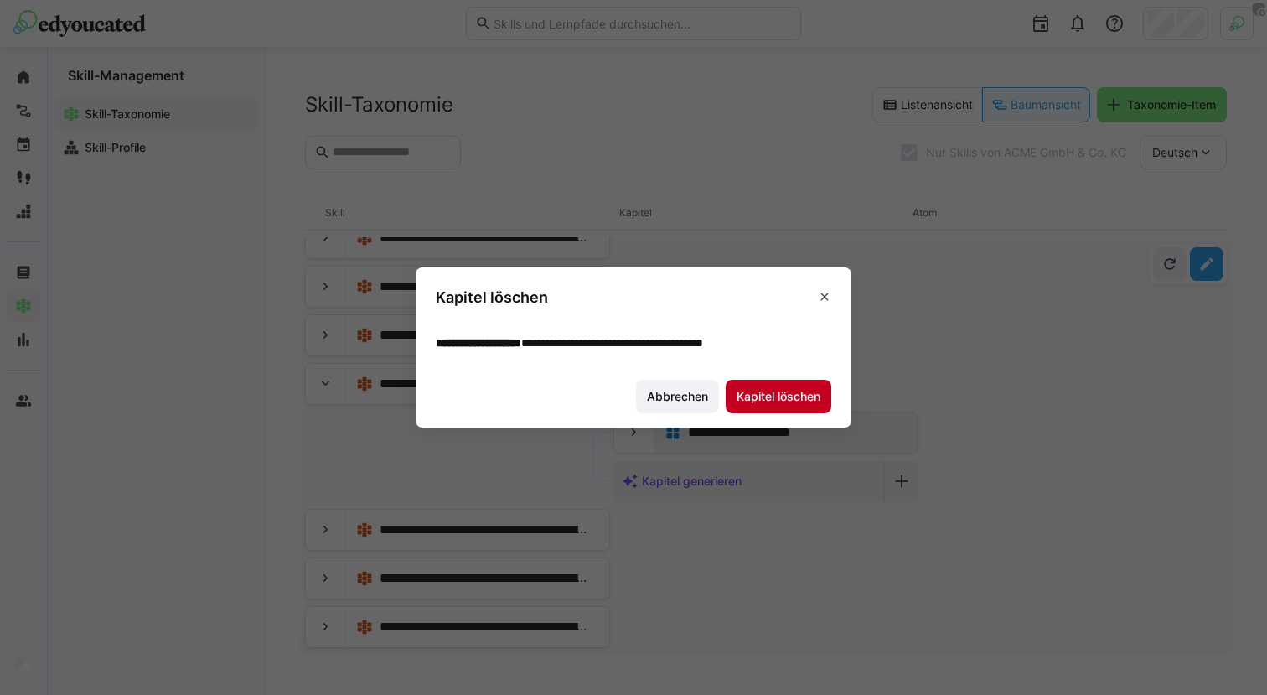
click at [775, 401] on span "Kapitel löschen" at bounding box center [778, 396] width 89 height 17
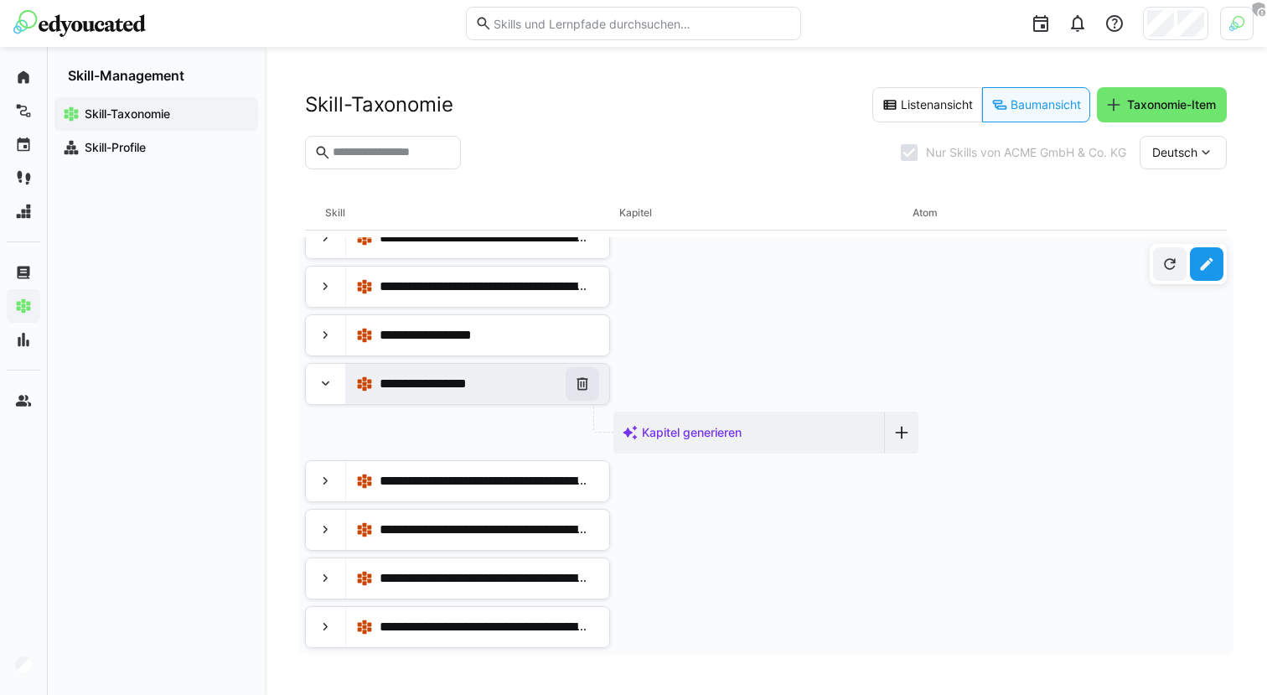
click at [588, 376] on eds-icon at bounding box center [582, 383] width 17 height 17
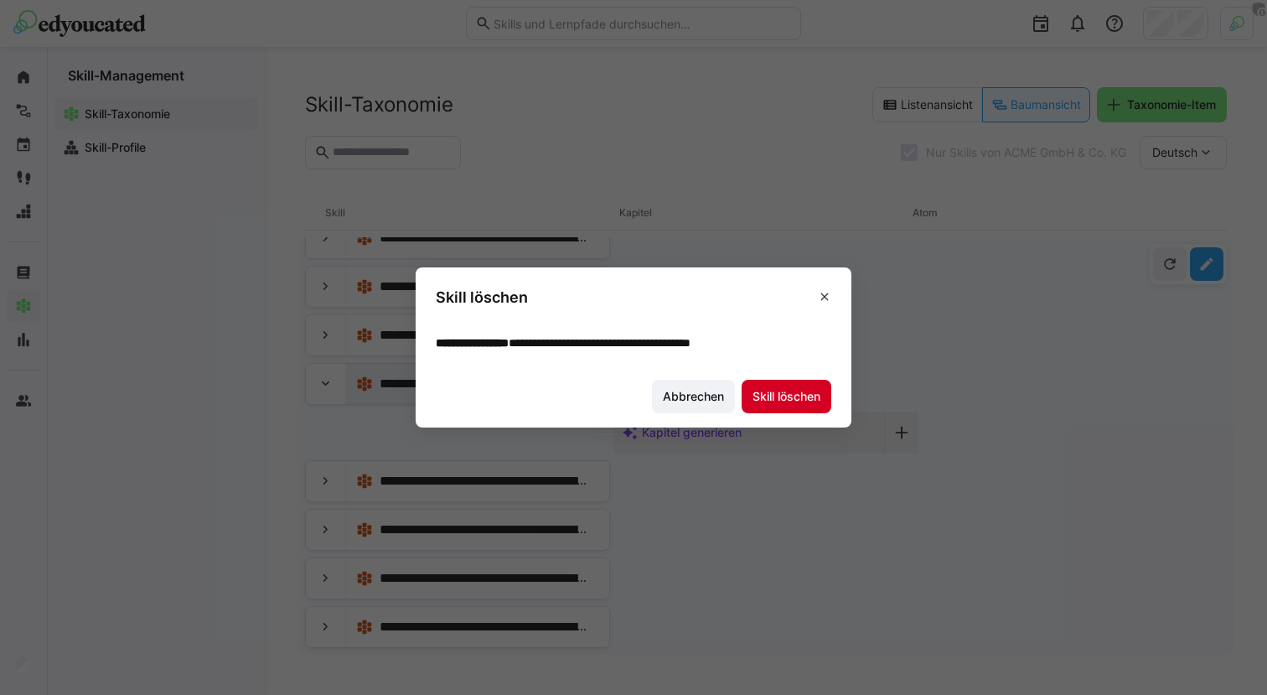
click at [743, 410] on span "Skill löschen" at bounding box center [787, 397] width 90 height 34
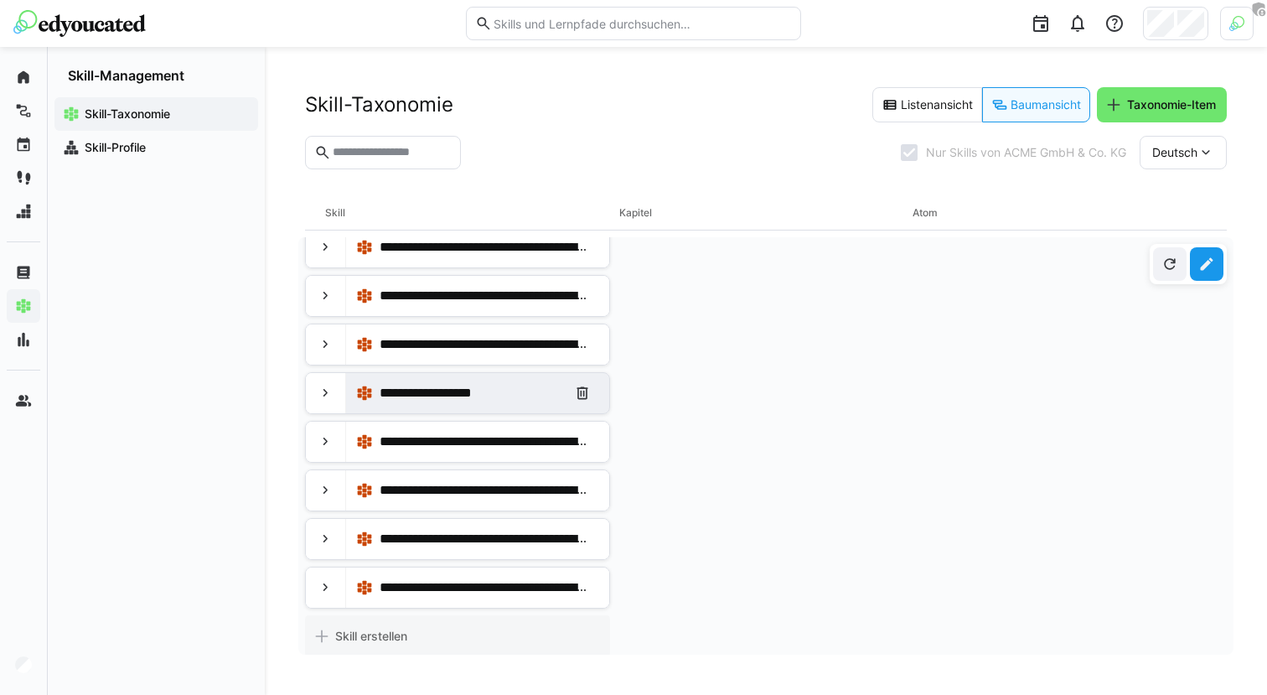
scroll to position [531, 0]
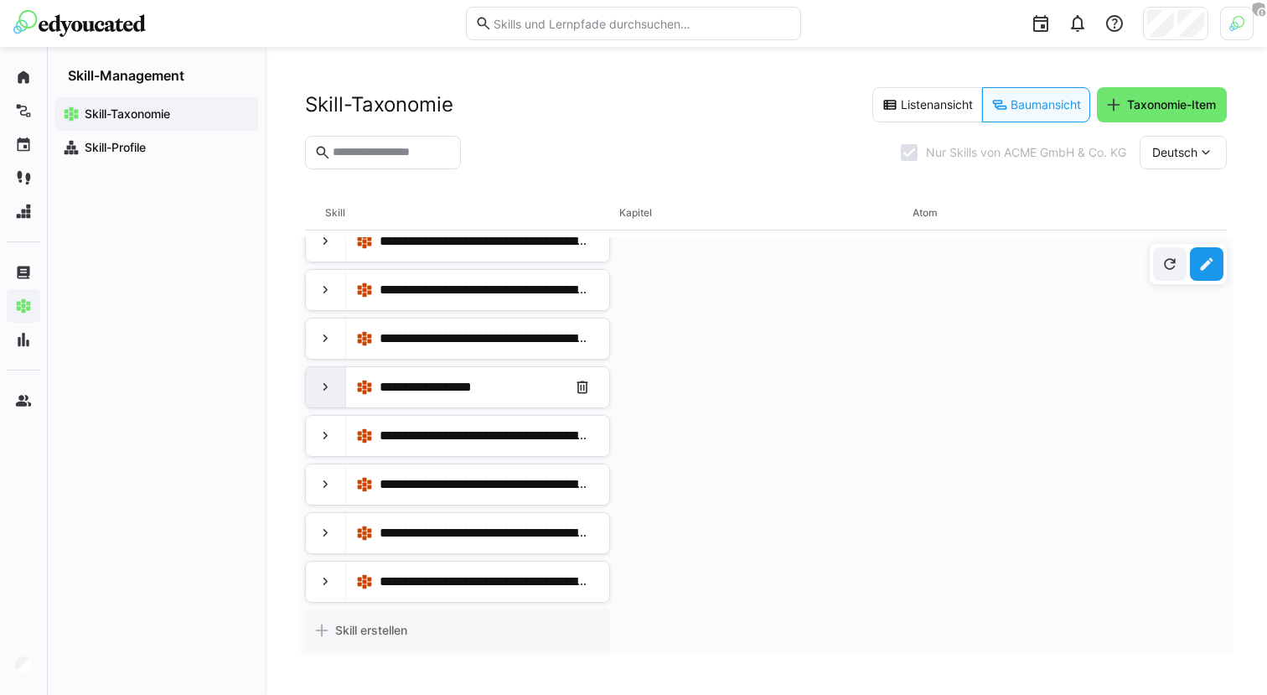
click at [311, 391] on div at bounding box center [326, 387] width 40 height 40
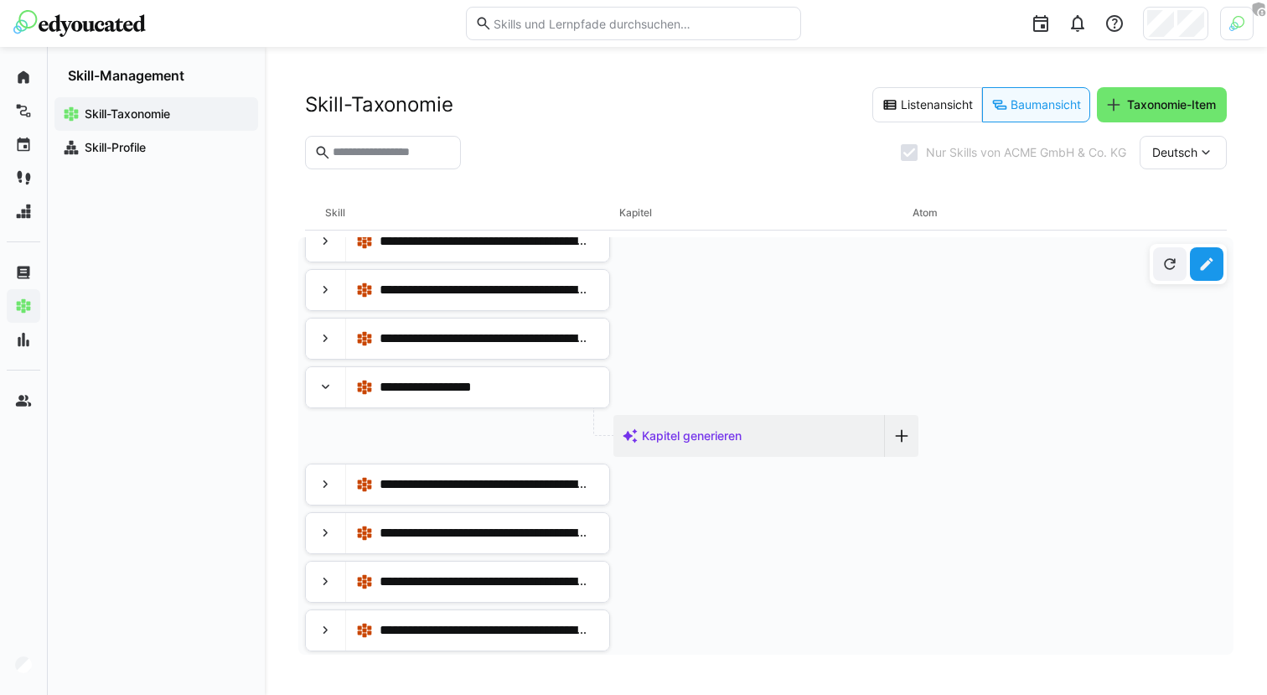
scroll to position [582, 0]
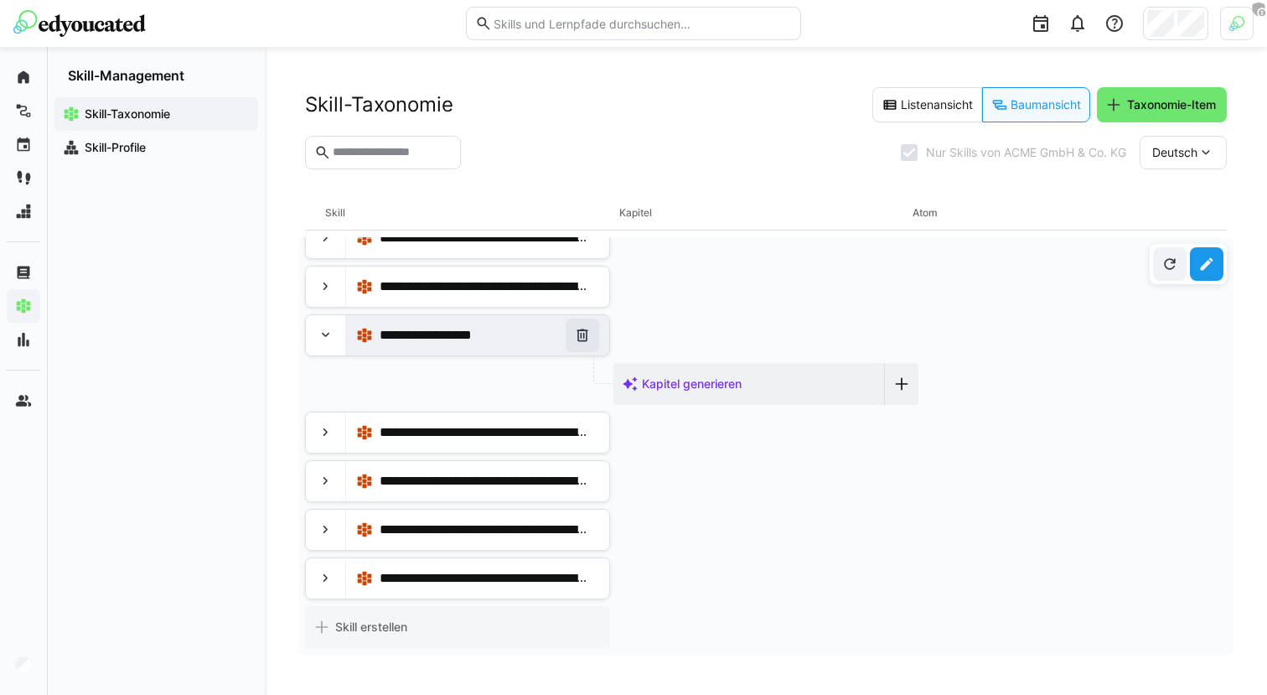
drag, startPoint x: 597, startPoint y: 339, endPoint x: 582, endPoint y: 339, distance: 14.3
click at [582, 339] on eds-icon at bounding box center [582, 335] width 17 height 17
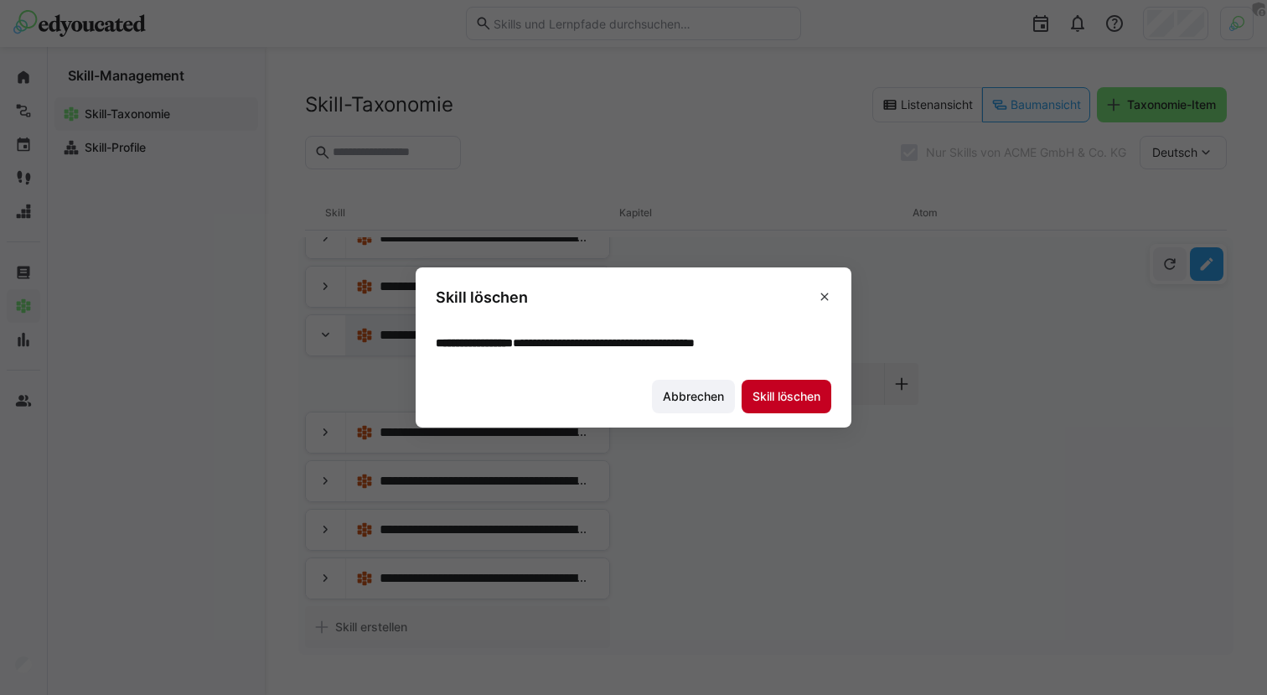
click at [805, 409] on span "Skill löschen" at bounding box center [787, 397] width 90 height 34
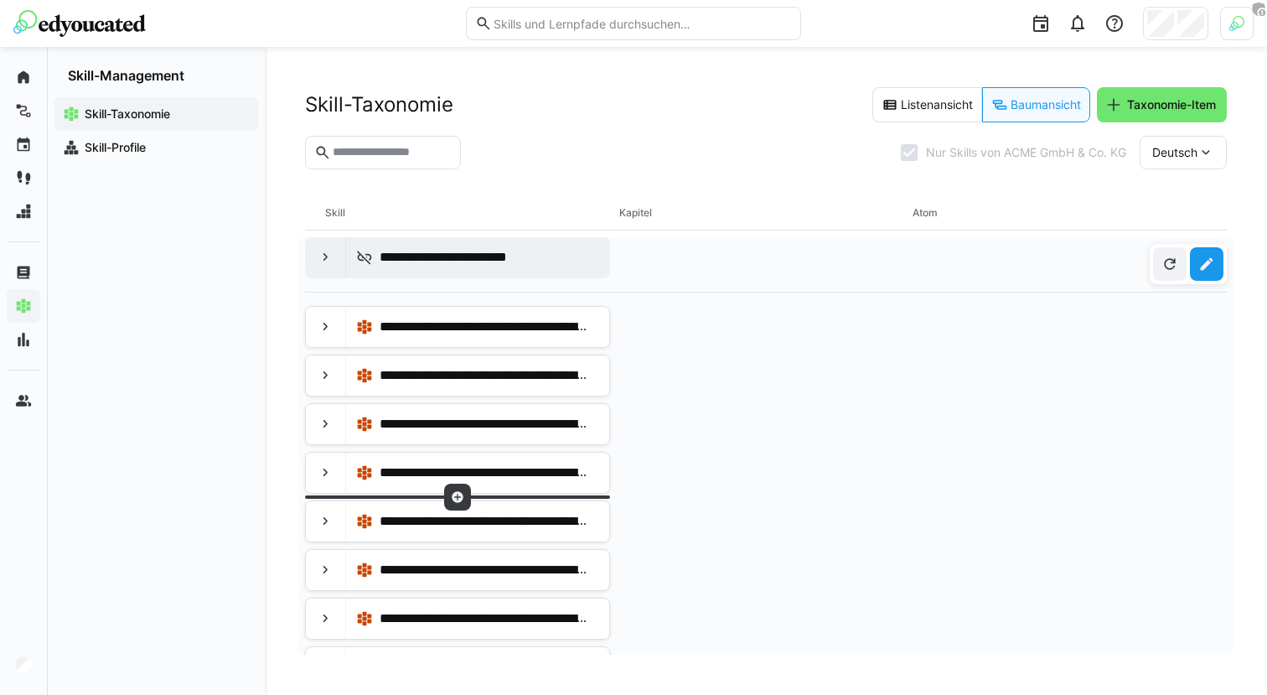
scroll to position [0, 0]
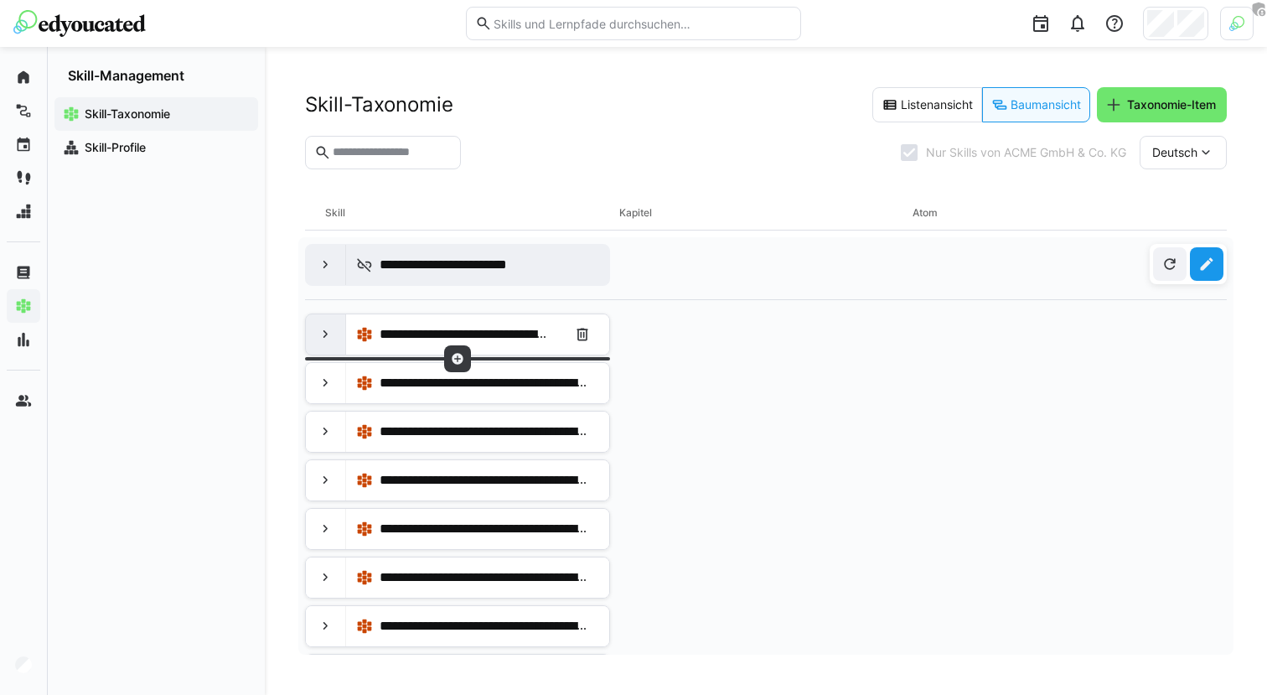
click at [326, 348] on div at bounding box center [326, 334] width 40 height 40
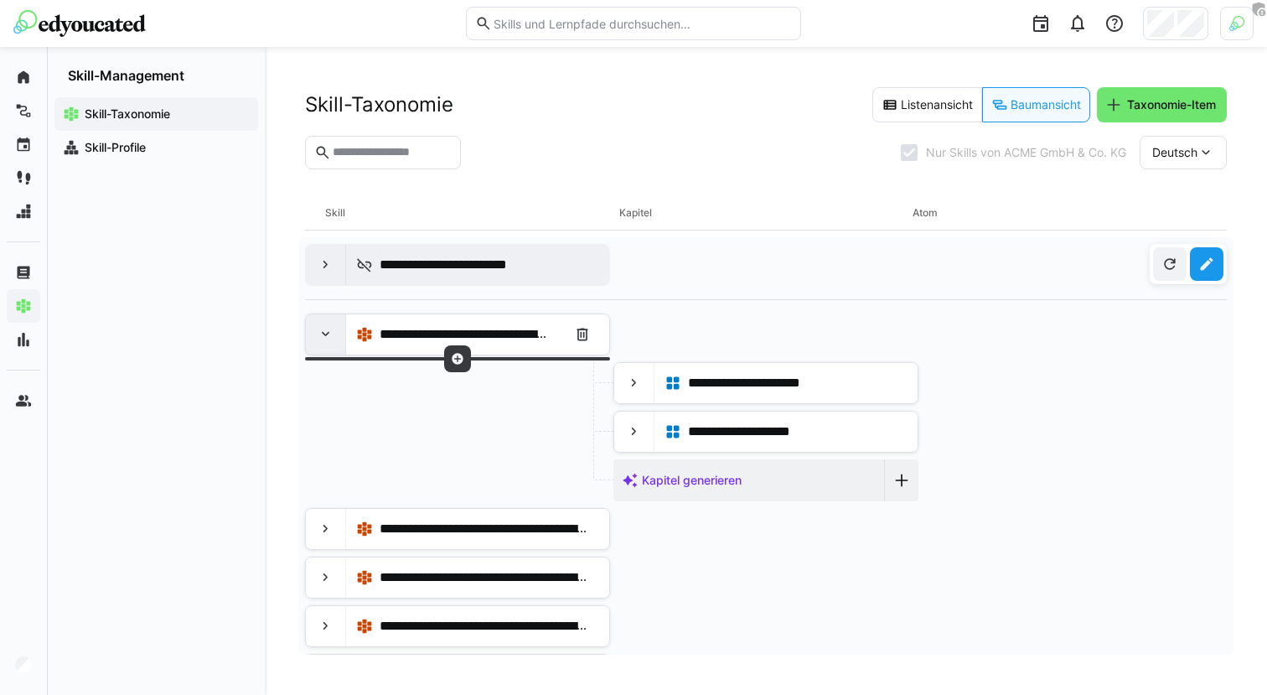
click at [326, 348] on div at bounding box center [326, 334] width 40 height 40
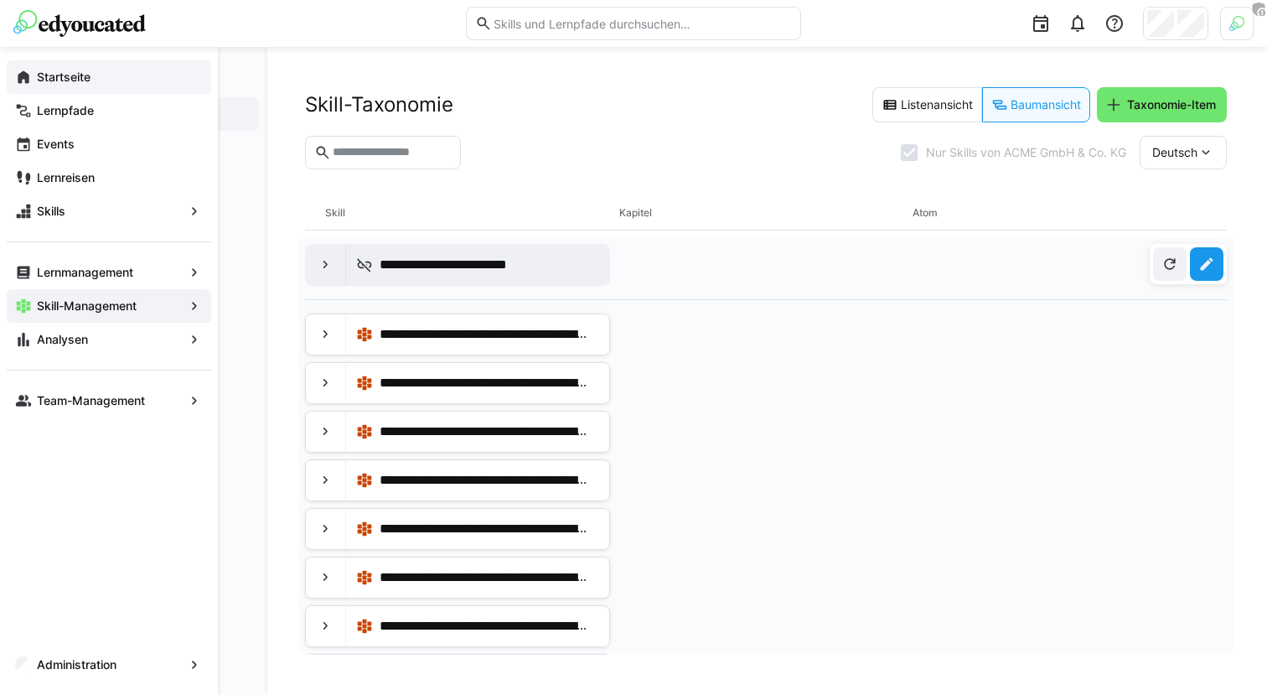
click at [29, 75] on eds-icon at bounding box center [23, 77] width 17 height 17
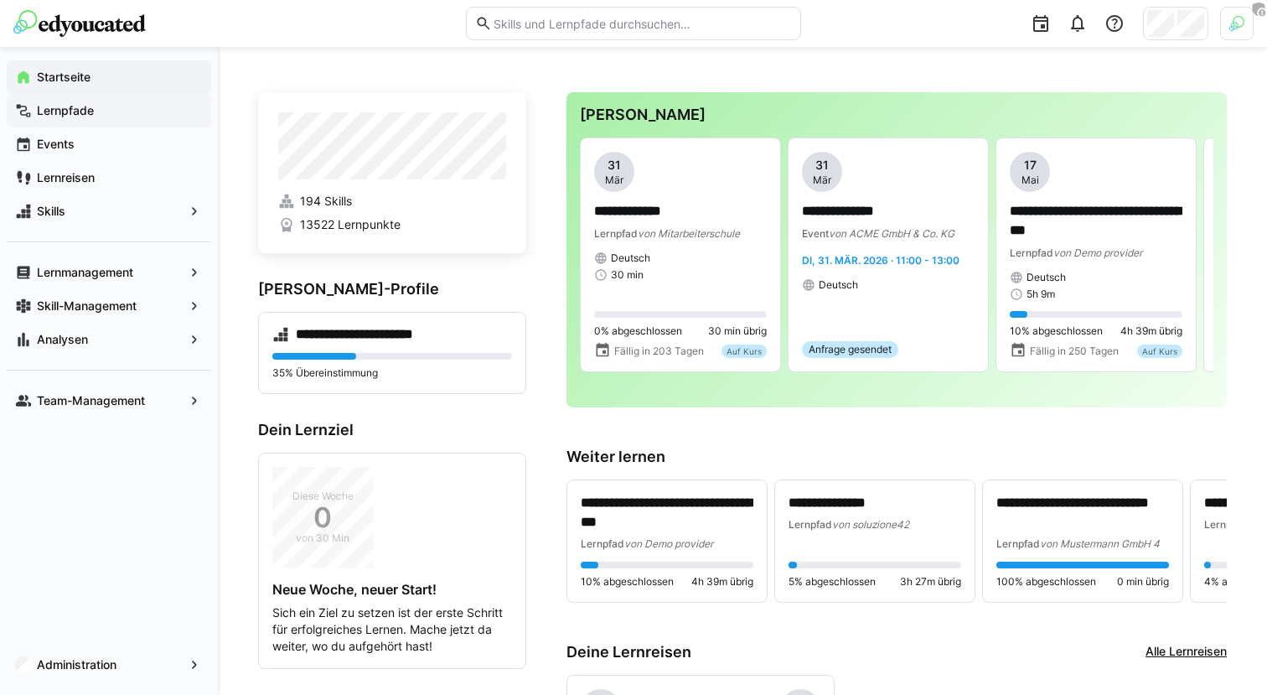
drag, startPoint x: 124, startPoint y: 104, endPoint x: 168, endPoint y: 116, distance: 45.4
click at [124, 105] on span "Lernpfade" at bounding box center [118, 110] width 168 height 17
